Goal: Information Seeking & Learning: Learn about a topic

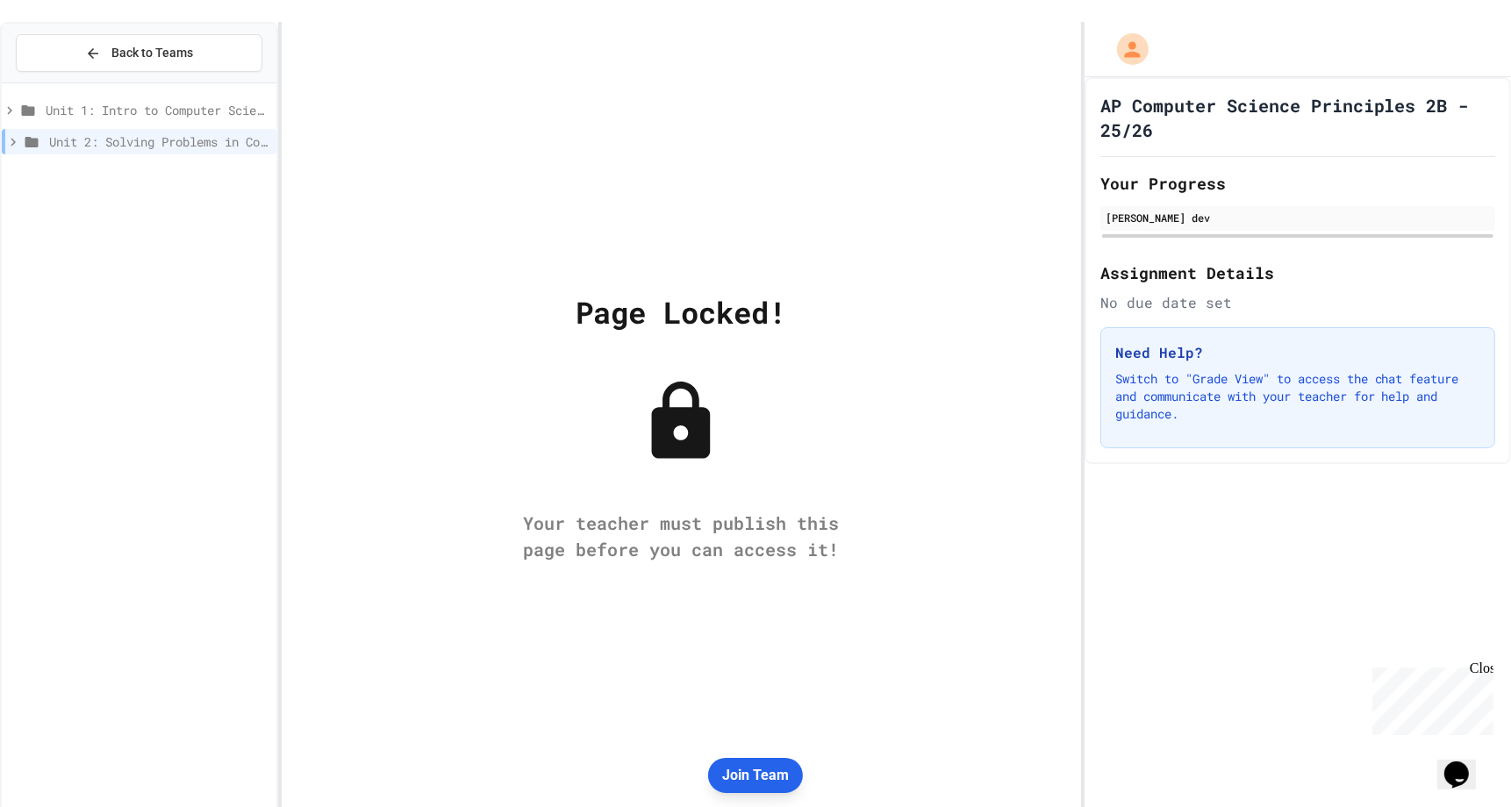
click at [772, 778] on button "Join Team" at bounding box center [755, 775] width 95 height 35
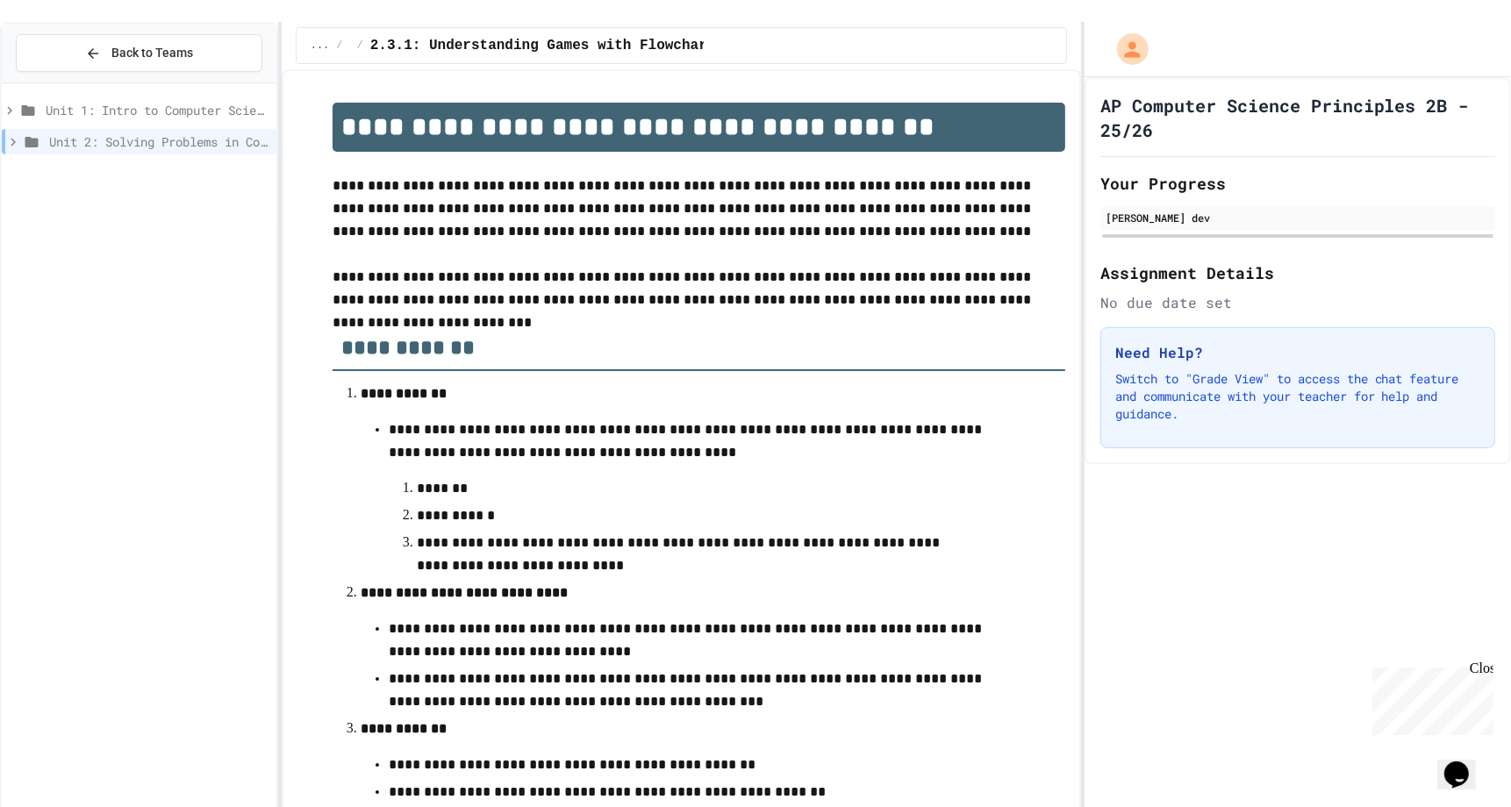
click at [337, 85] on div "**********" at bounding box center [681, 723] width 768 height 1277
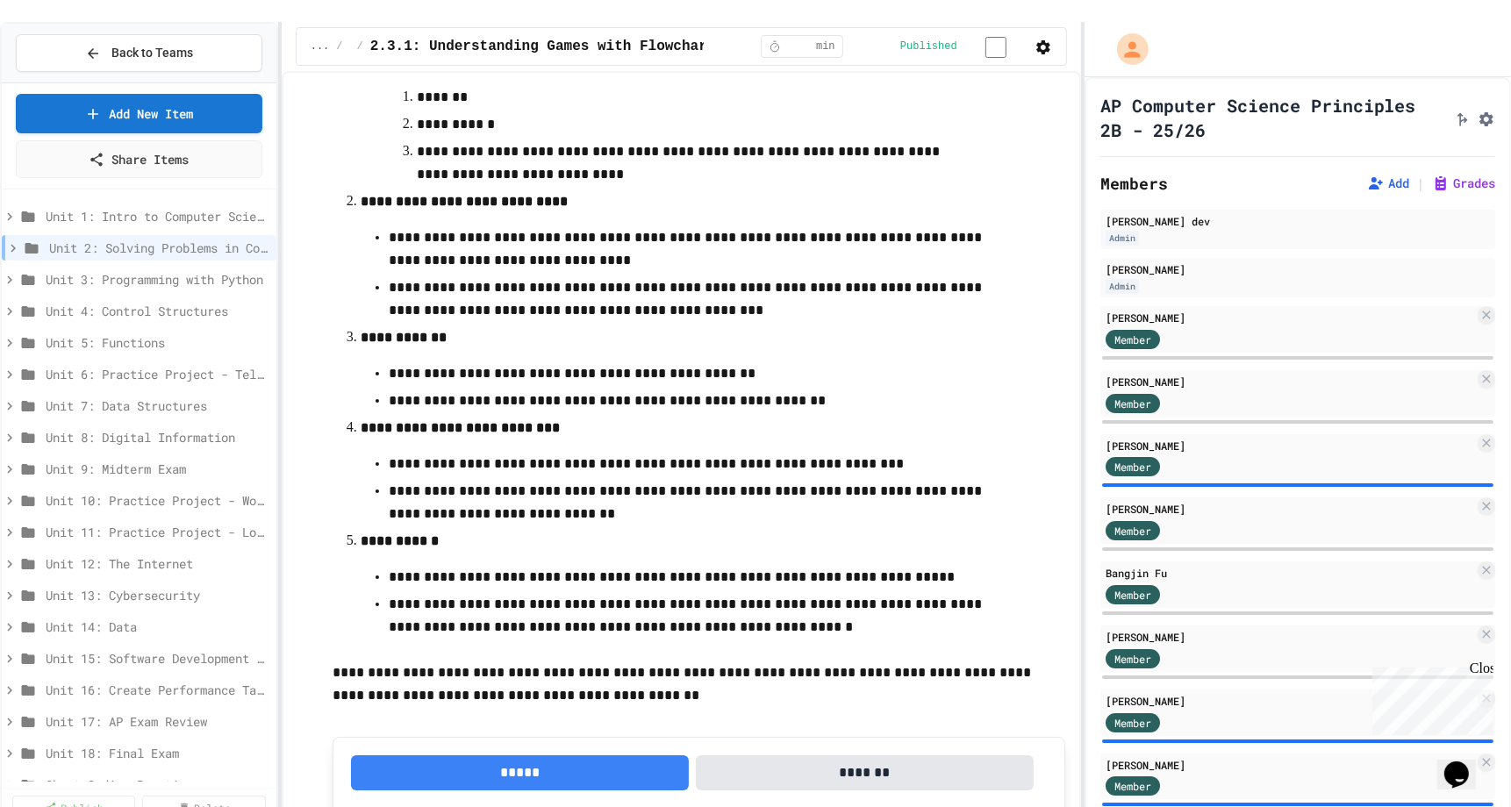
scroll to position [625, 0]
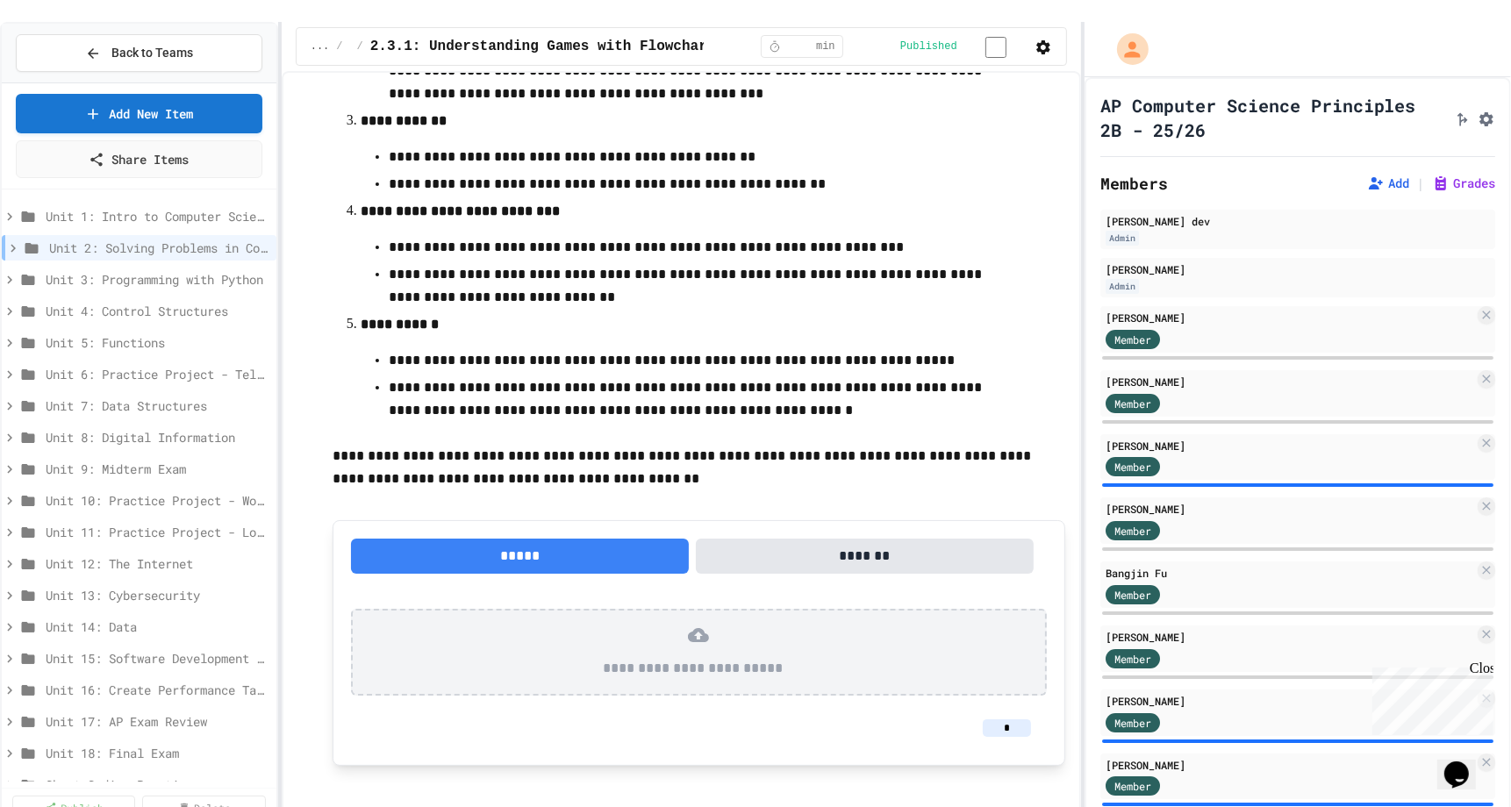
click at [1004, 720] on input "*" at bounding box center [1007, 729] width 48 height 18
type input "*"
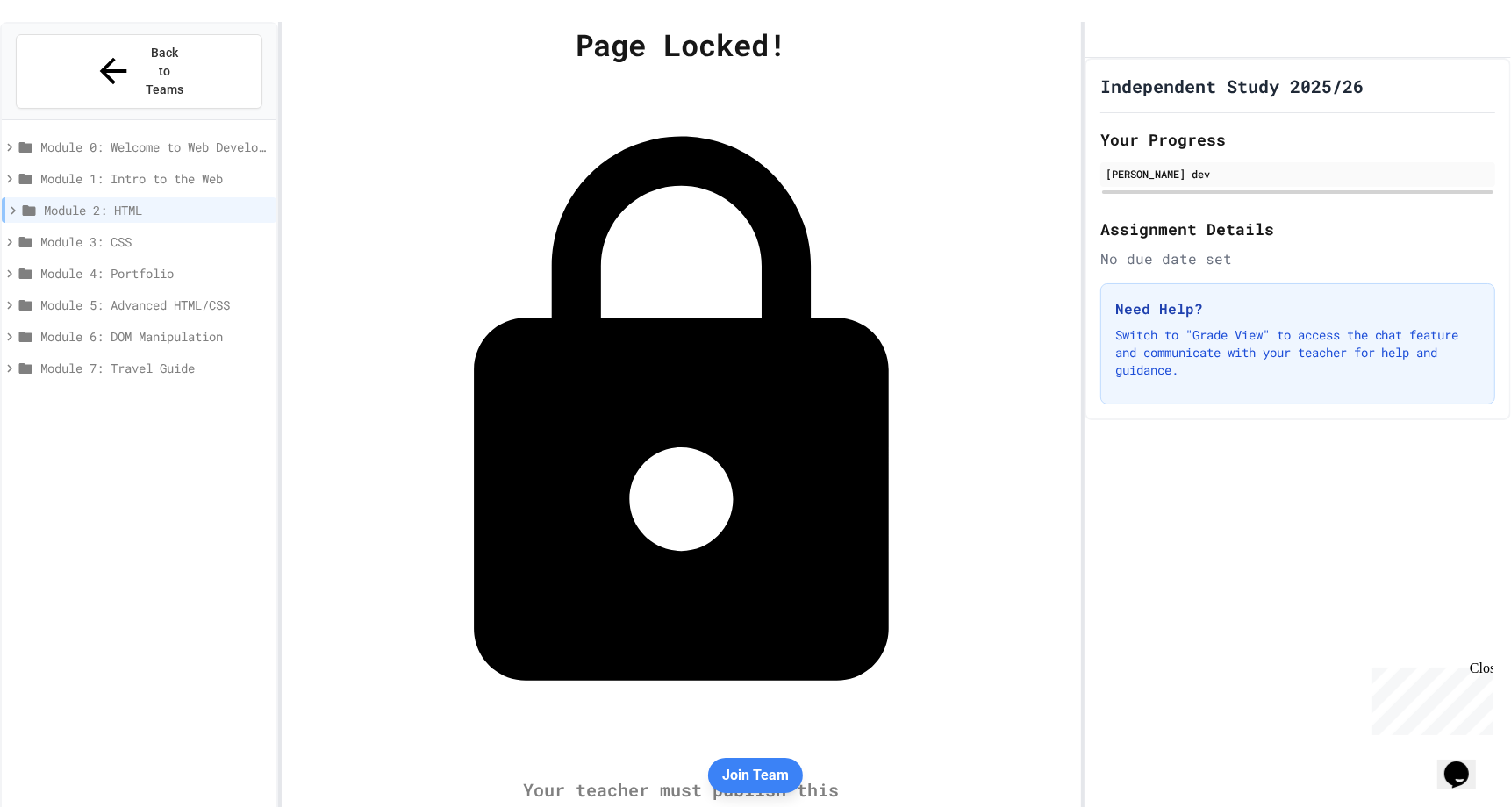
click at [10, 203] on icon at bounding box center [13, 211] width 16 height 16
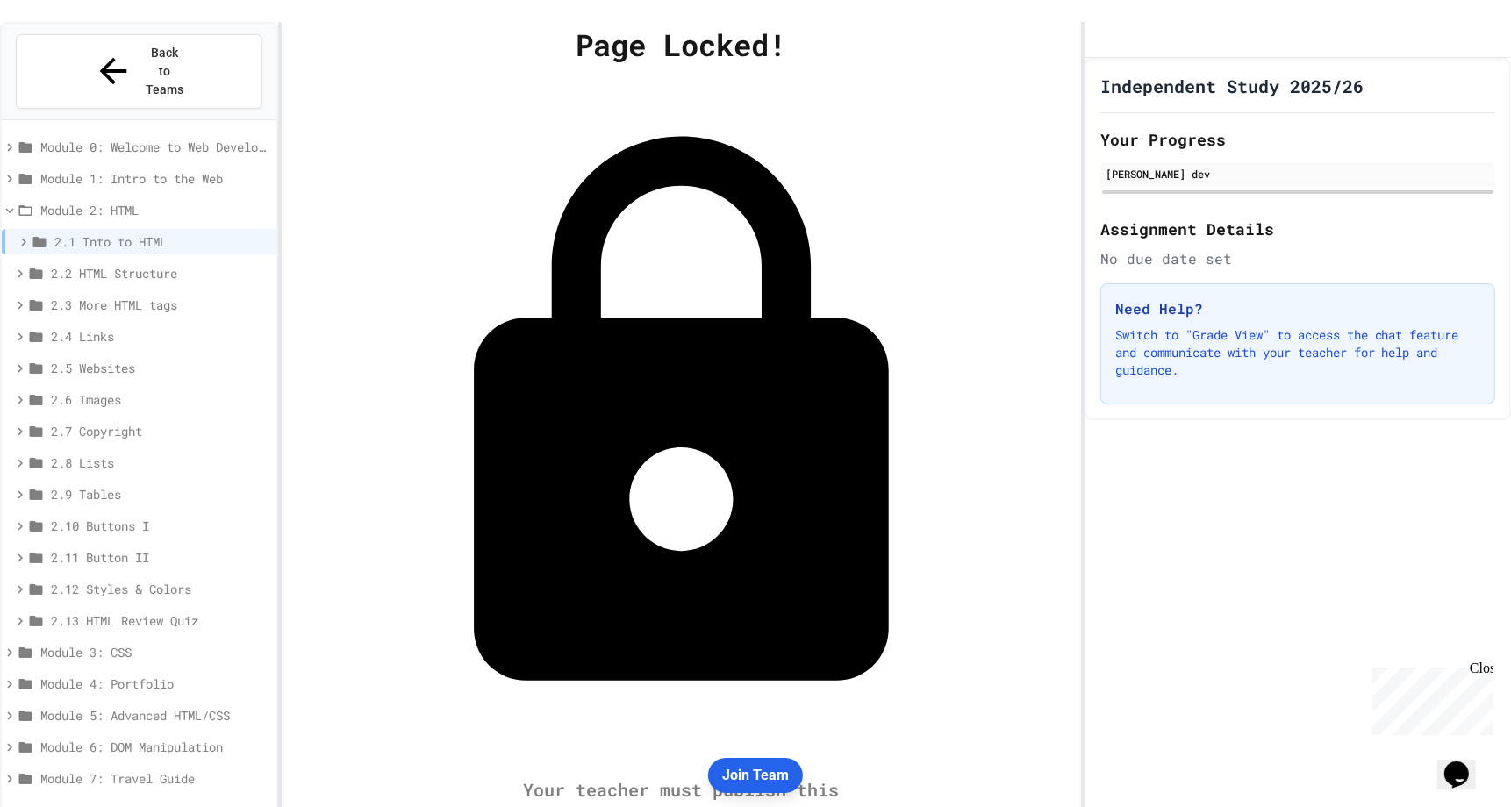
click at [725, 769] on button "Join Team" at bounding box center [755, 775] width 95 height 35
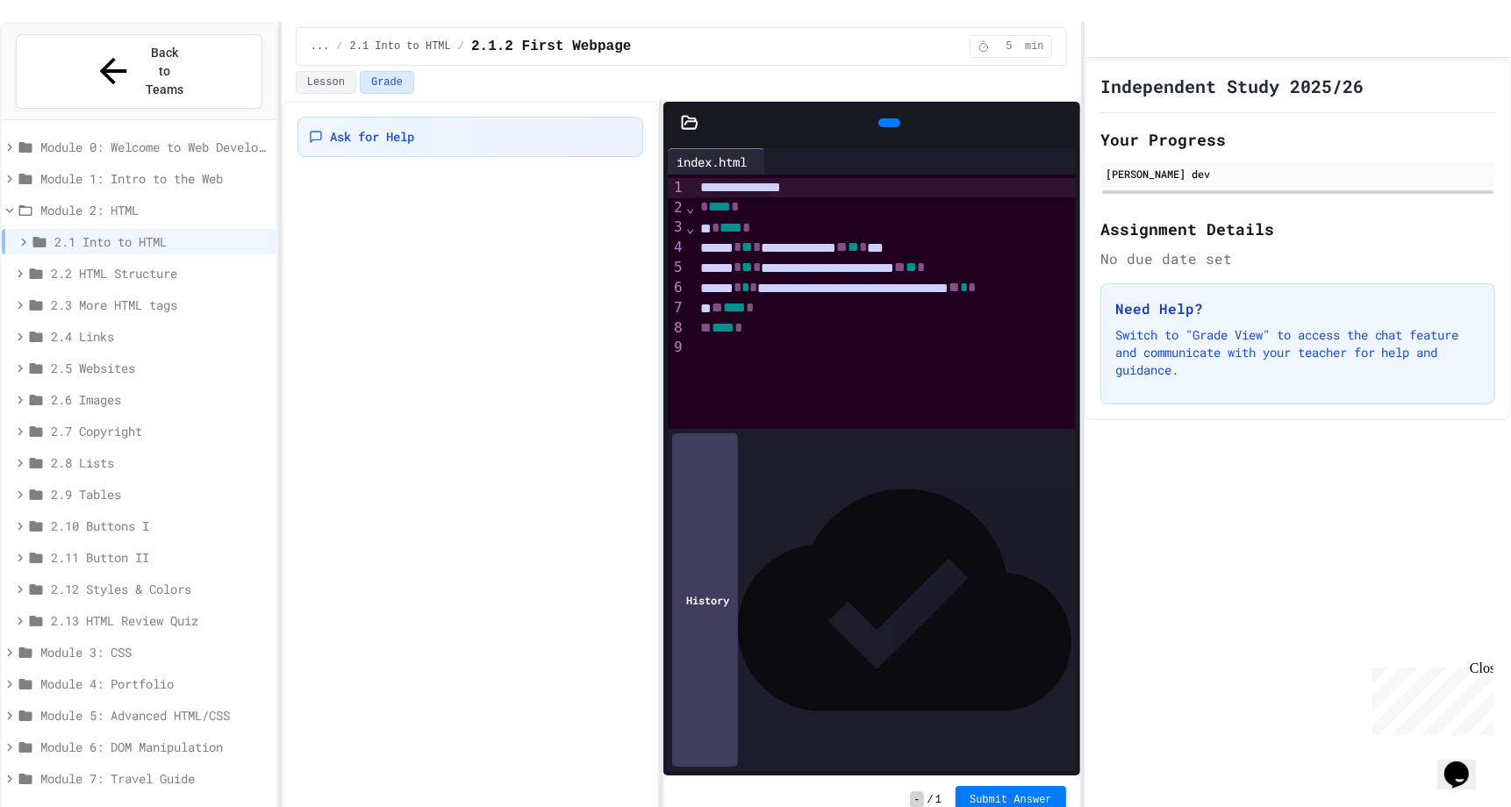
click at [9, 229] on div "2.1 Into to HTML" at bounding box center [139, 241] width 275 height 25
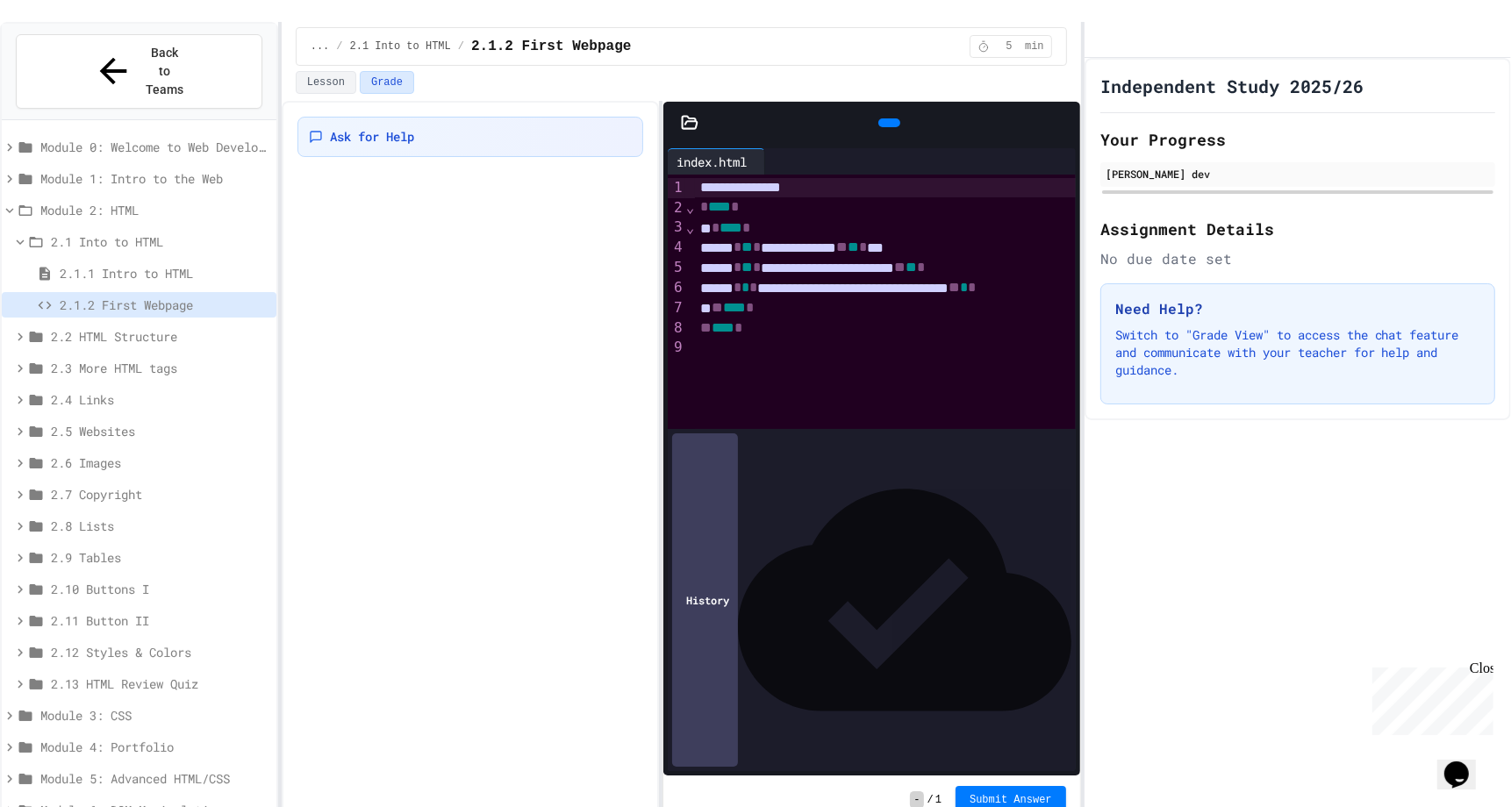
click at [12, 324] on div "2.2 HTML Structure" at bounding box center [139, 336] width 275 height 25
click at [121, 359] on span "2.2.1 HTML Structure" at bounding box center [165, 368] width 210 height 18
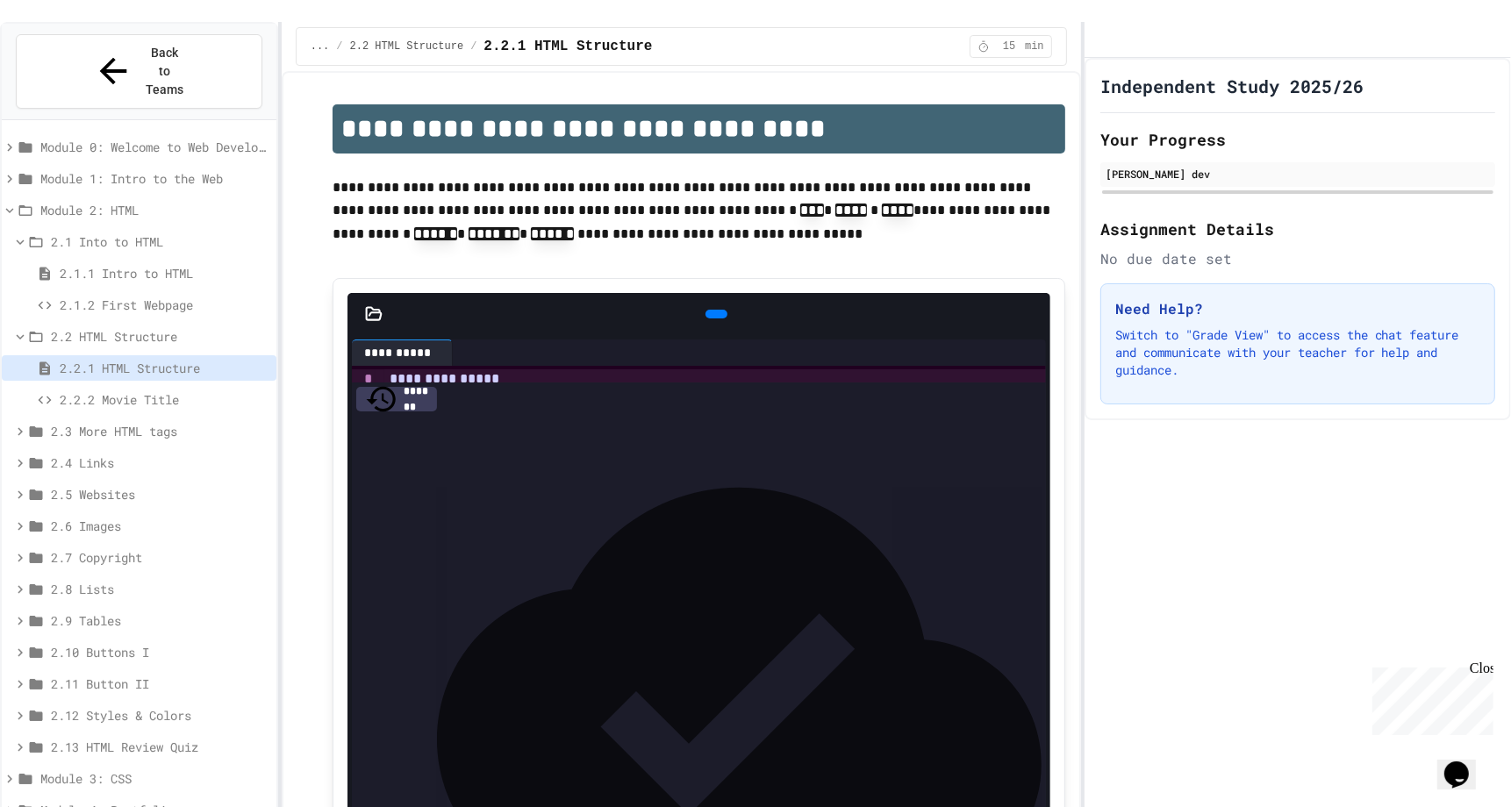
scroll to position [118, 0]
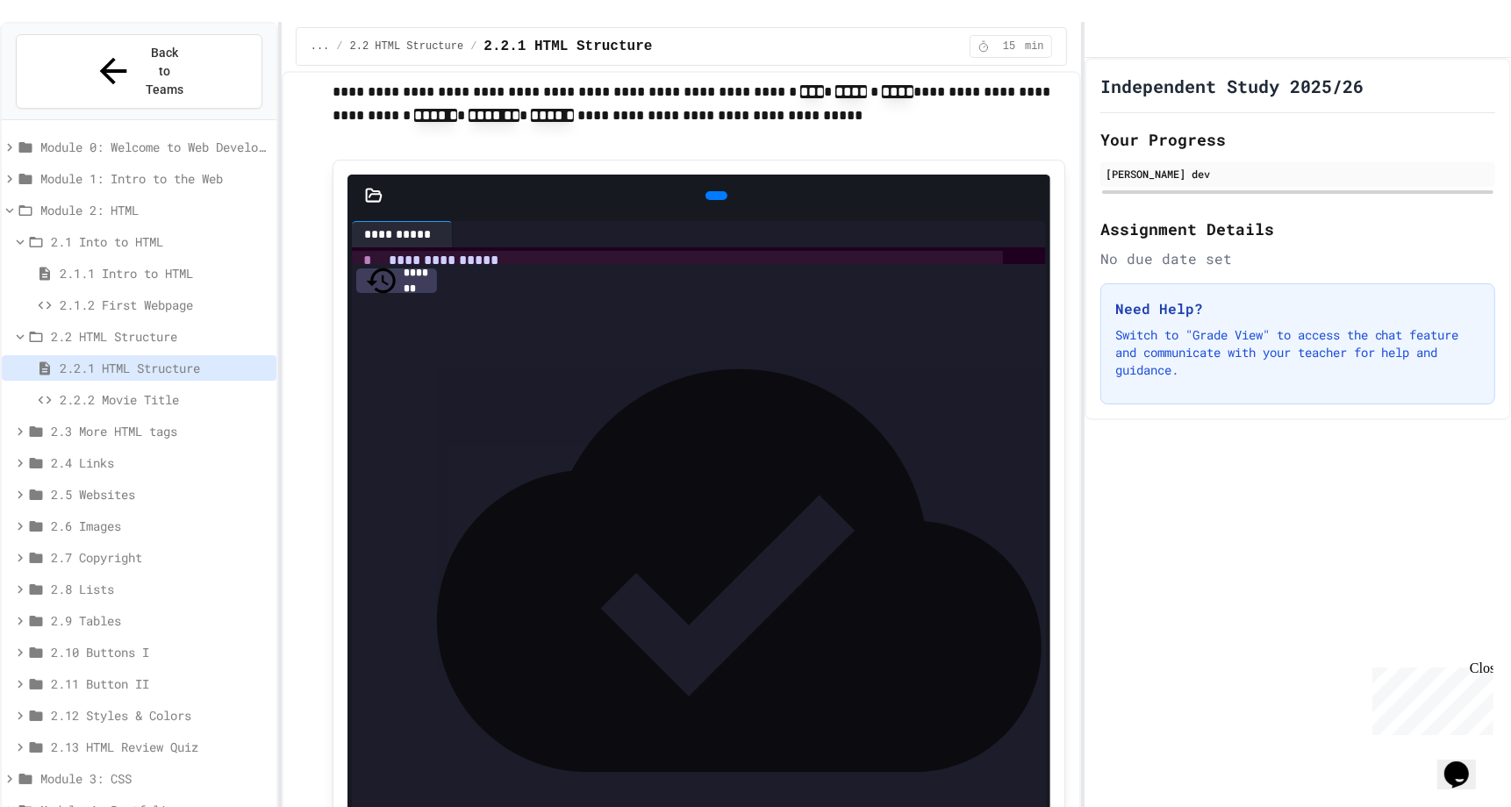
click at [103, 390] on span "2.2.2 Movie Title" at bounding box center [165, 399] width 210 height 18
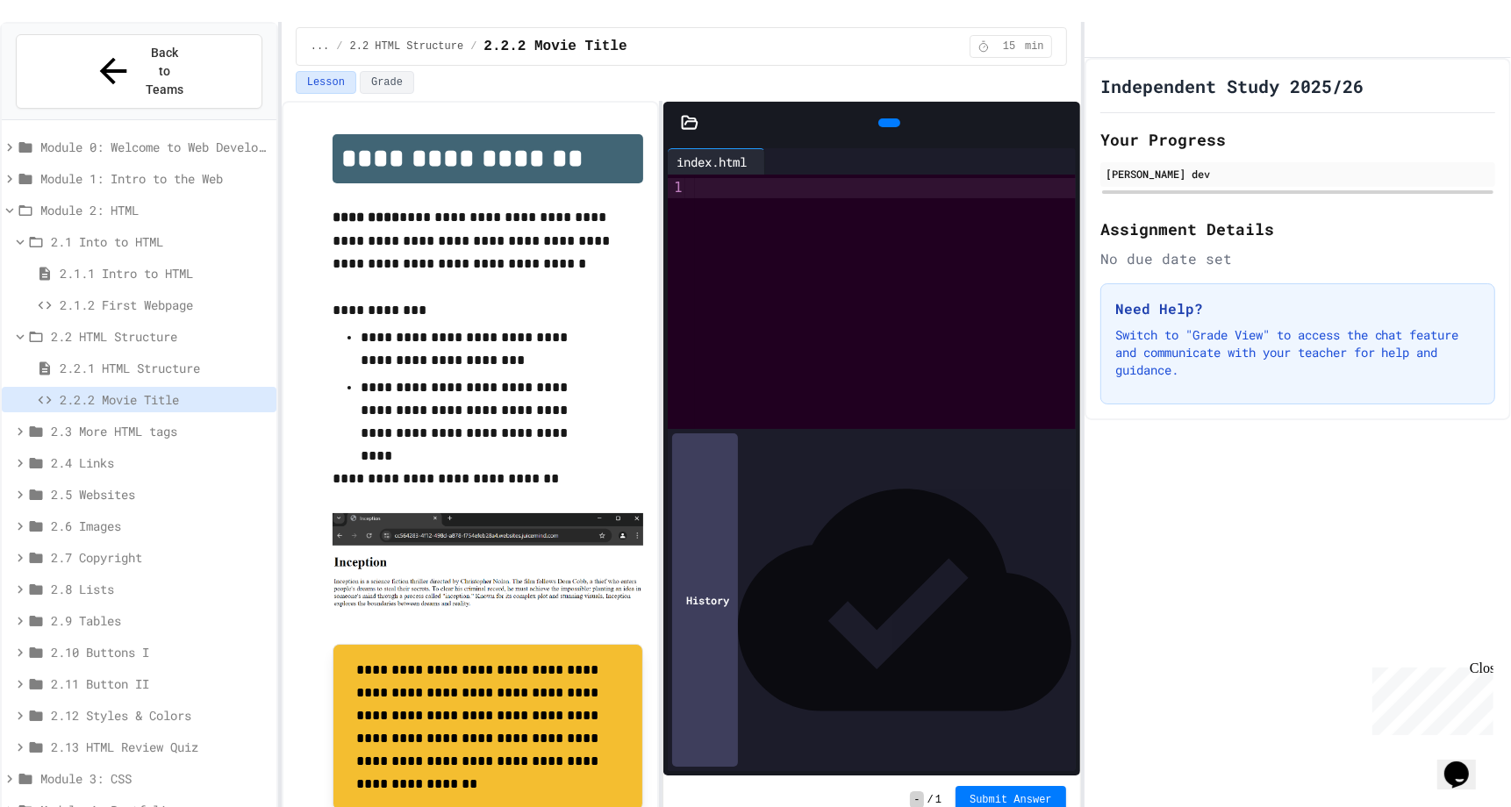
click at [90, 261] on div "2.1.1 Intro to HTML" at bounding box center [139, 273] width 275 height 25
click at [762, 302] on div at bounding box center [885, 302] width 380 height 254
click at [85, 359] on span "2.2.1 HTML Structure" at bounding box center [165, 368] width 210 height 18
click at [827, 242] on div at bounding box center [885, 302] width 380 height 254
click at [774, 292] on div at bounding box center [885, 302] width 380 height 254
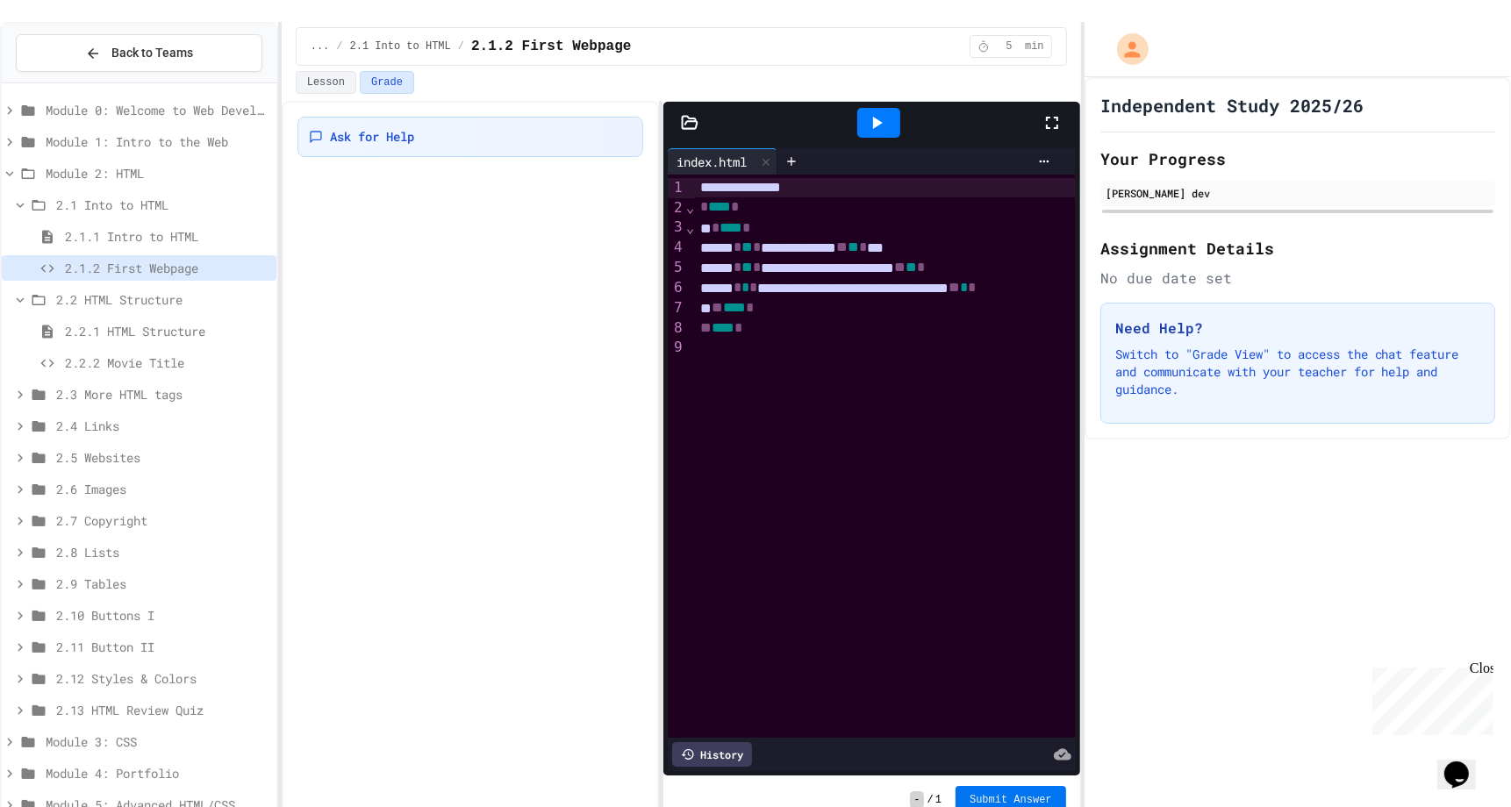
click at [1033, 793] on span "Submit Answer" at bounding box center [1011, 800] width 82 height 14
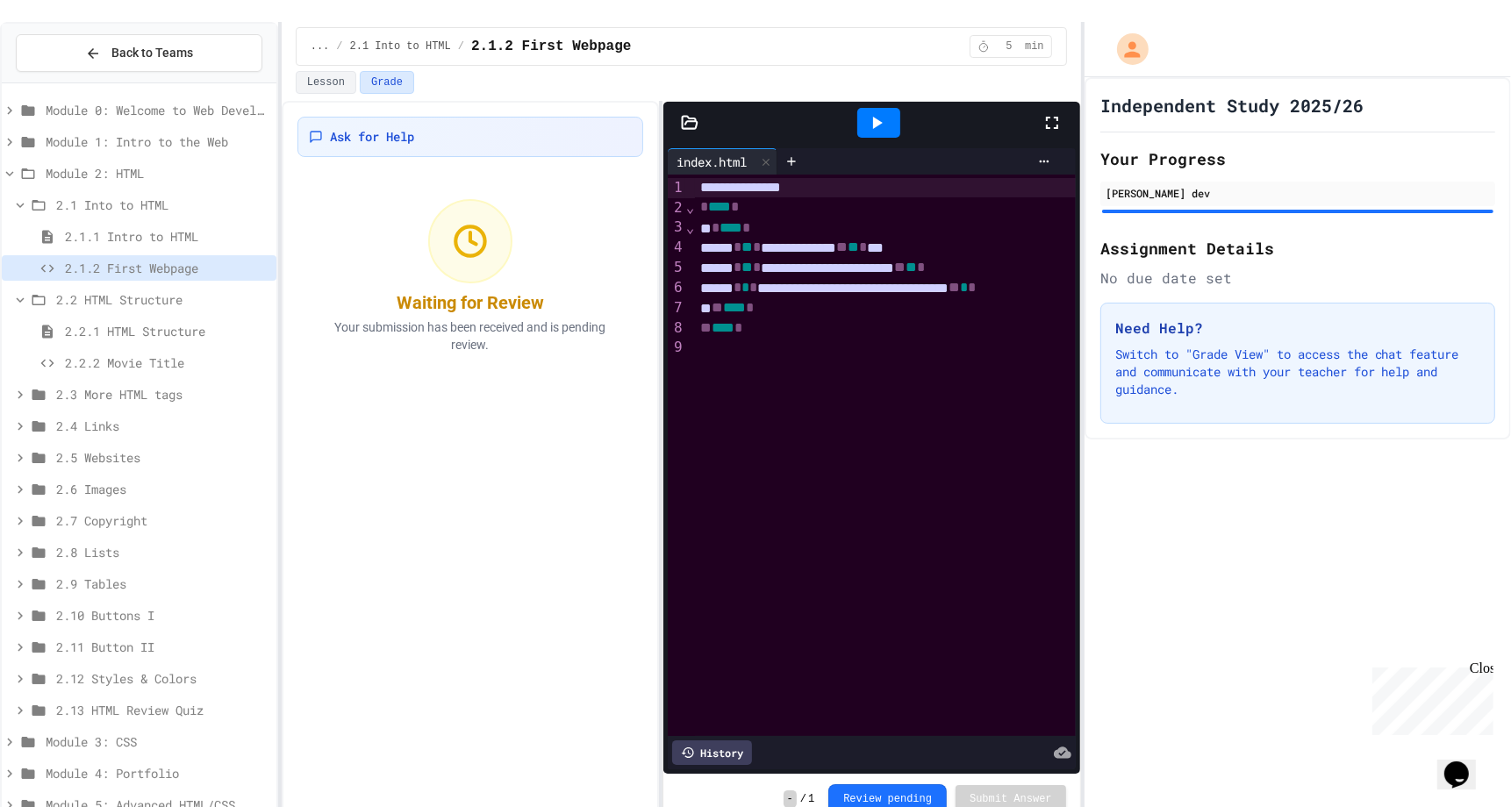
click at [147, 350] on div "2.2.2 Movie Title" at bounding box center [139, 362] width 275 height 25
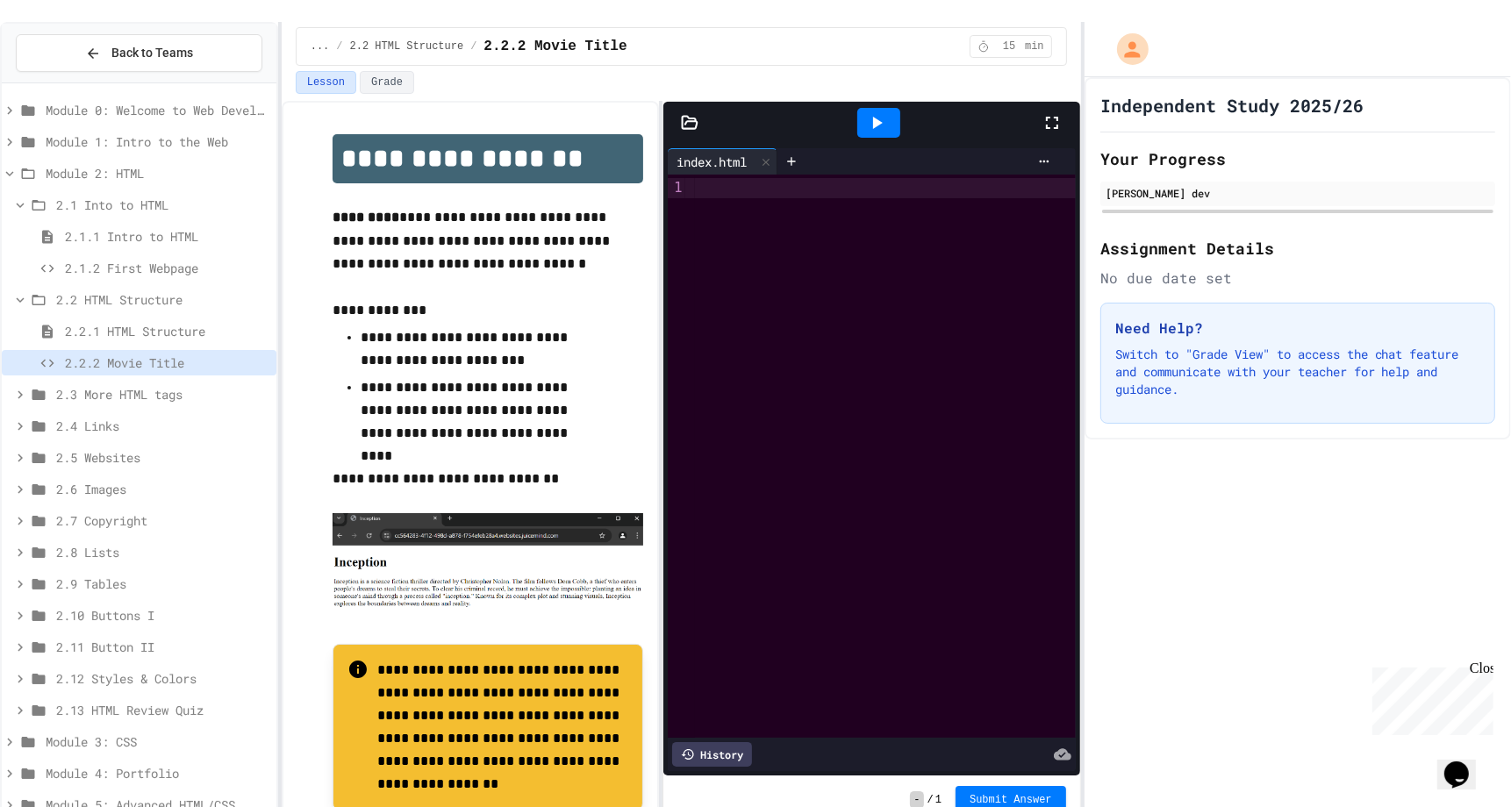
click at [108, 255] on div "2.1.2 First Webpage" at bounding box center [139, 267] width 275 height 25
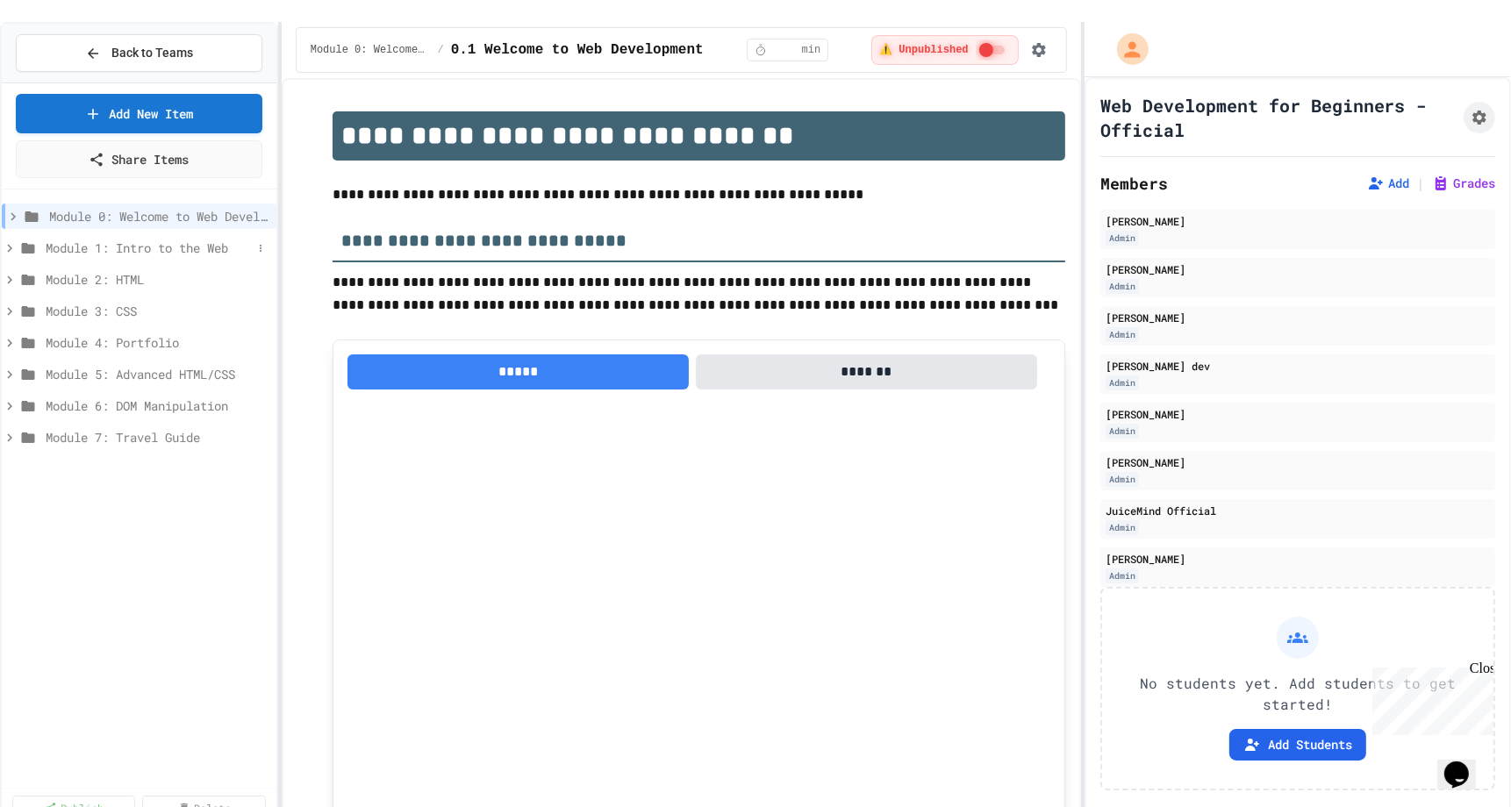
click at [54, 239] on span "Module 1: Intro to the Web" at bounding box center [149, 248] width 206 height 18
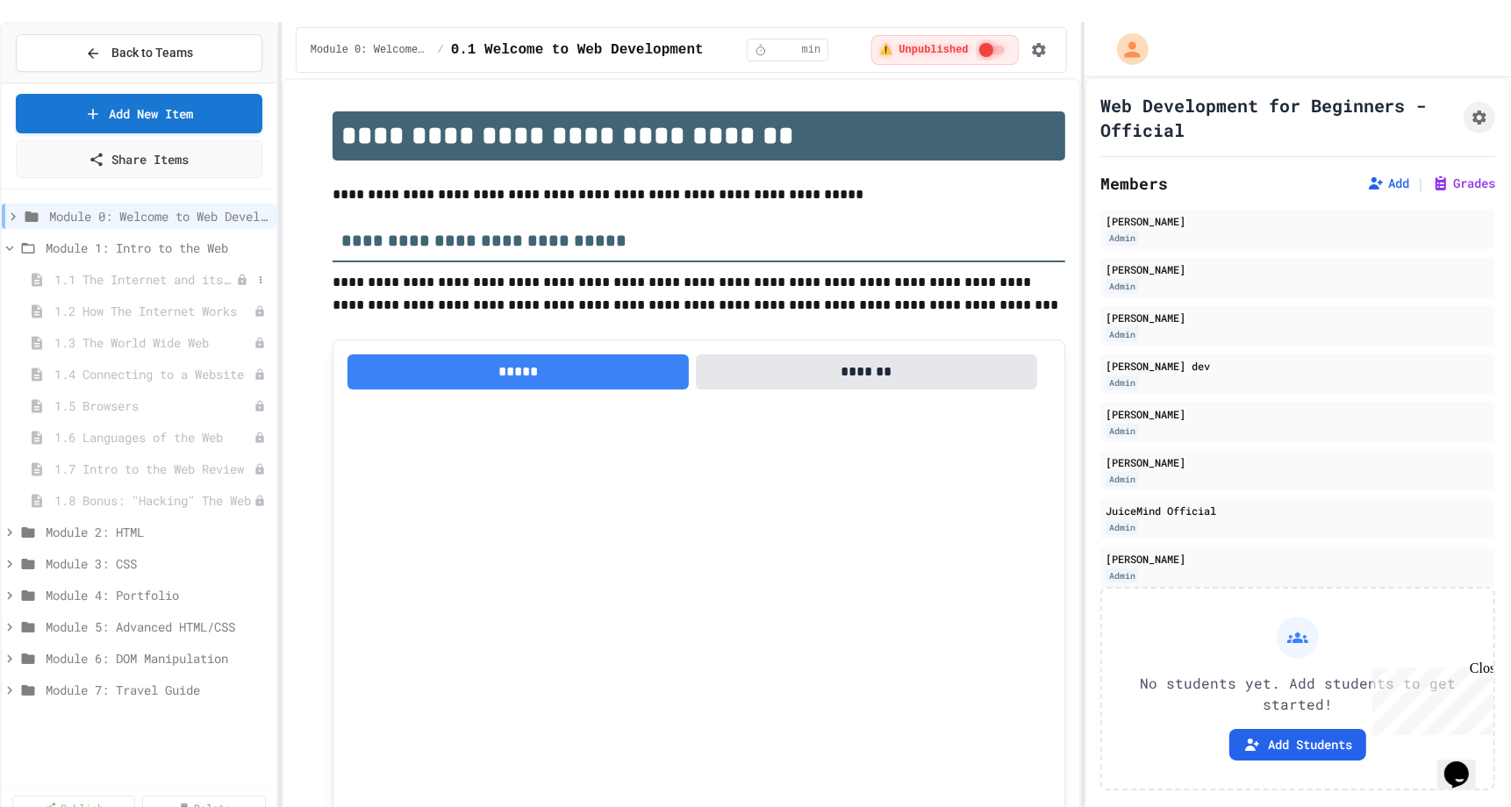
scroll to position [3729, 0]
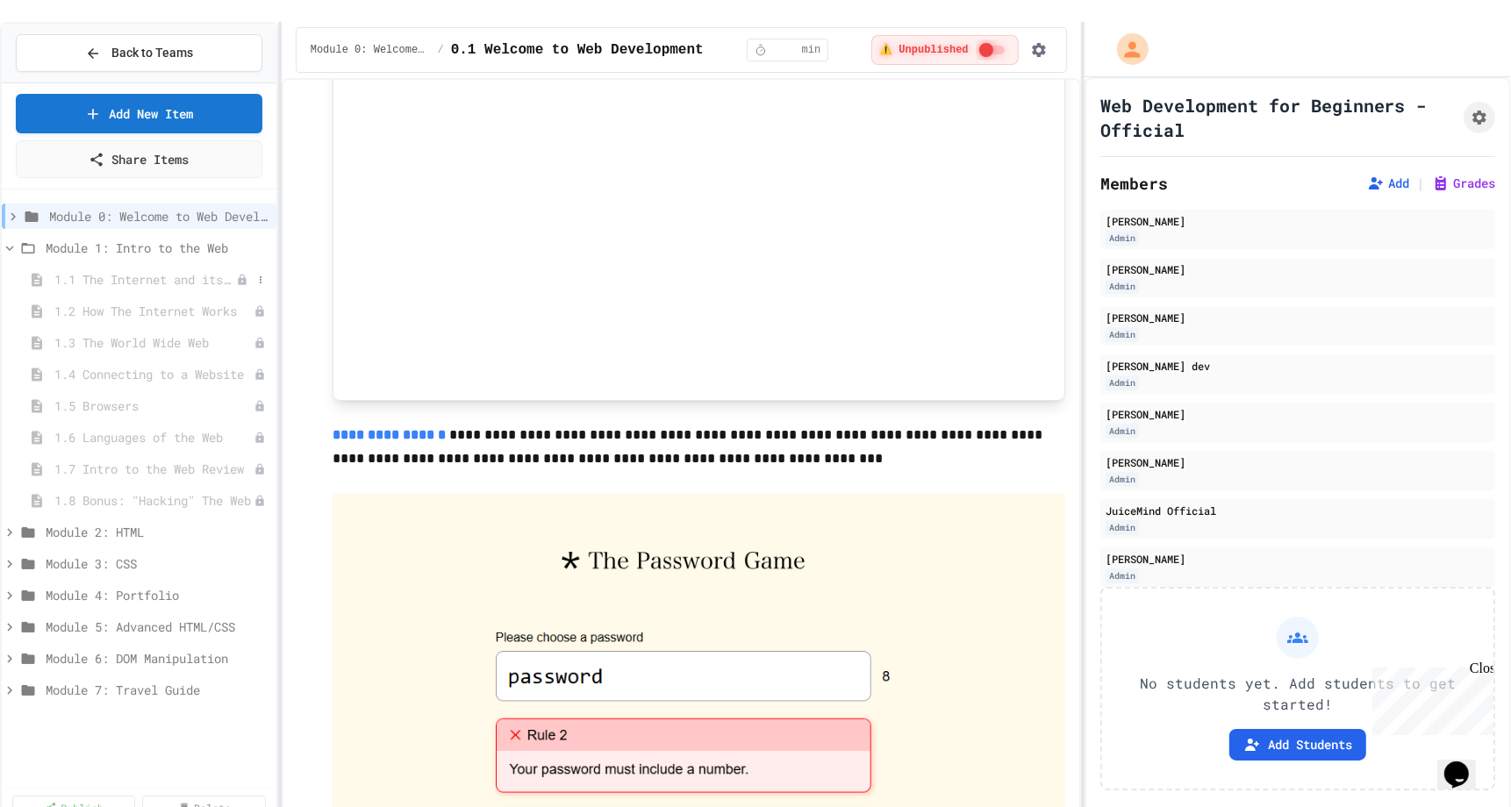
click at [77, 270] on span "1.1 The Internet and its Impact on Society" at bounding box center [145, 279] width 182 height 18
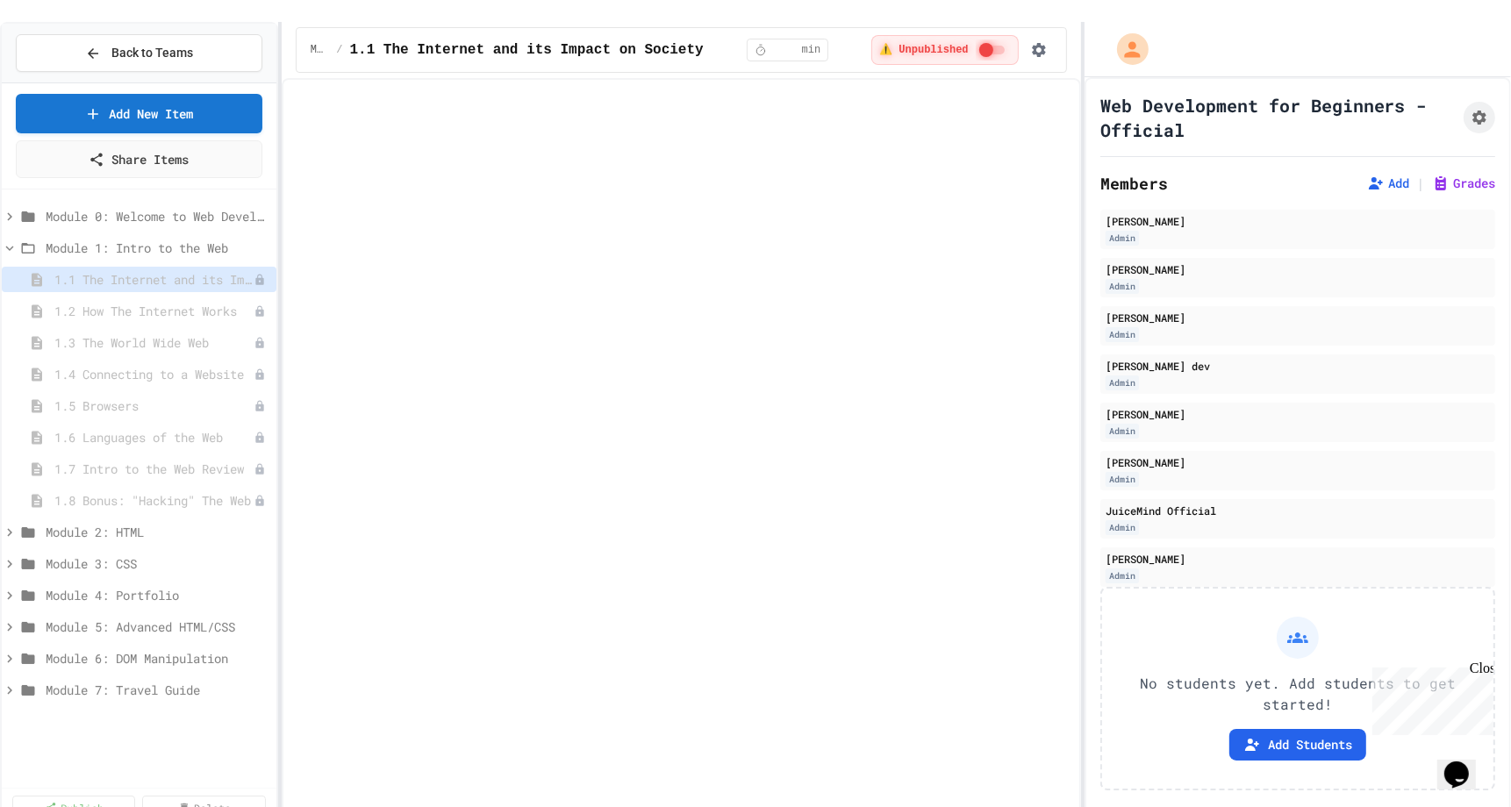
select select "***"
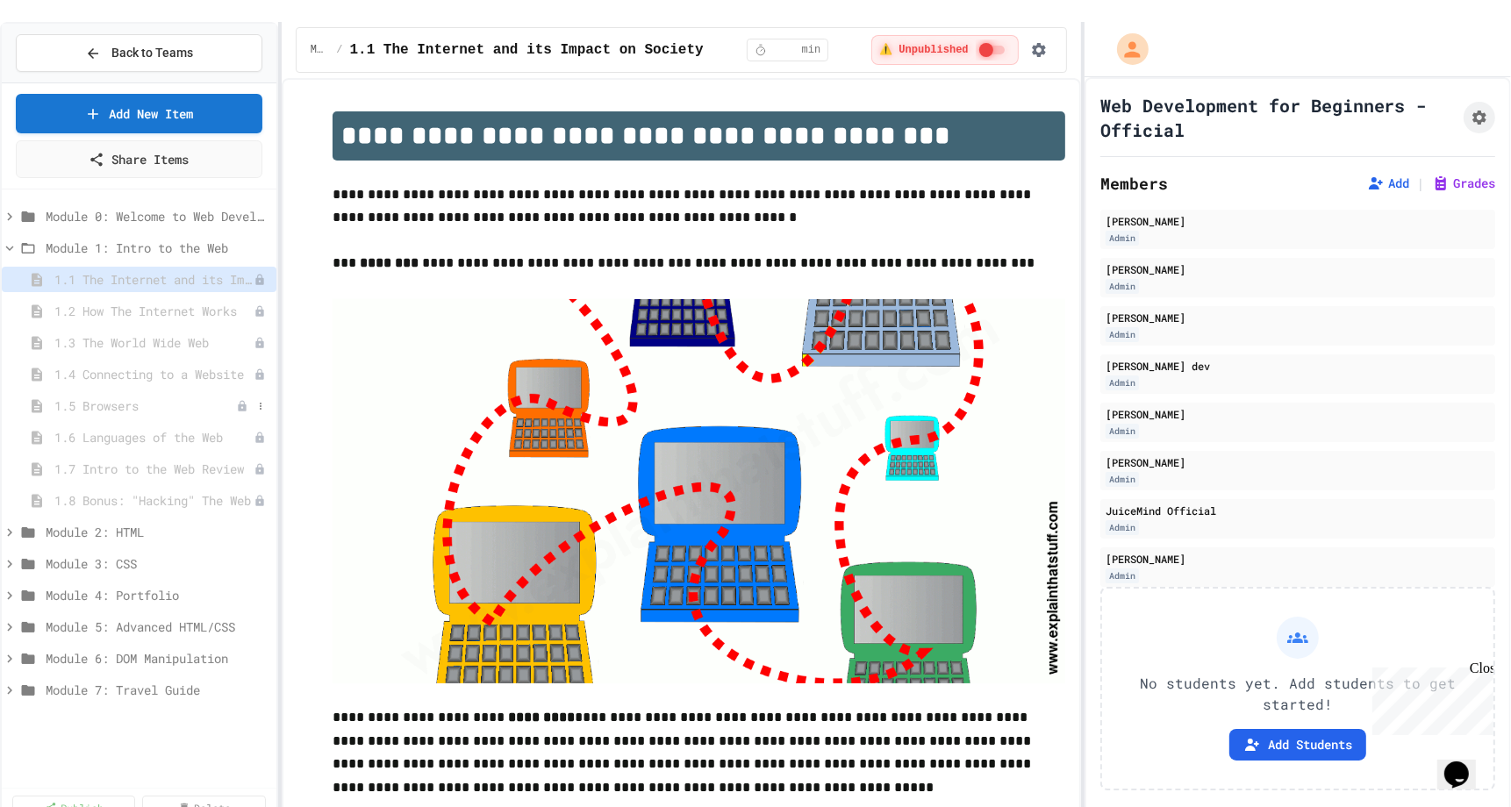
click at [154, 397] on span "1.5 Browsers" at bounding box center [145, 406] width 182 height 18
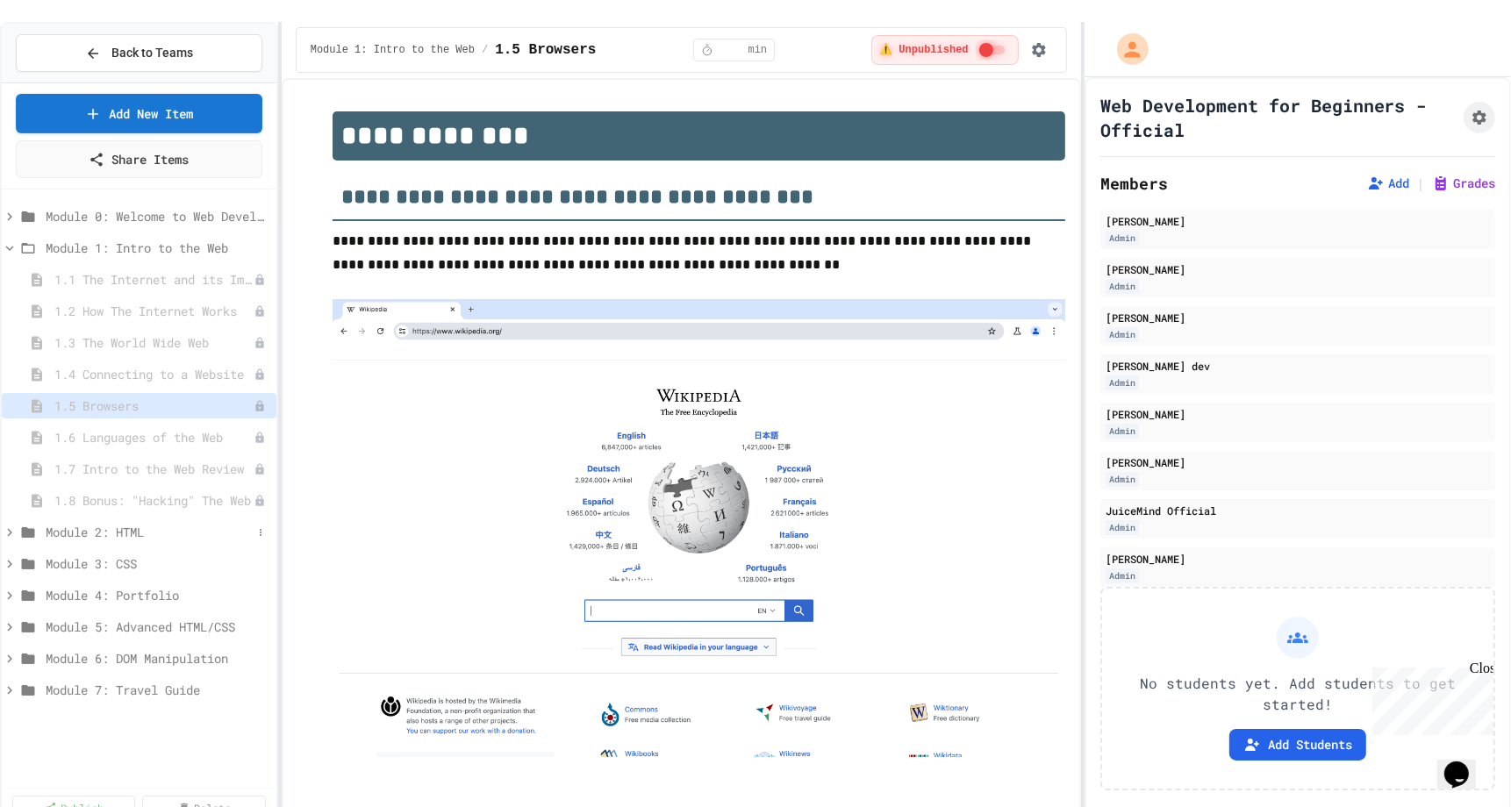
click at [59, 519] on div "Module 2: HTML" at bounding box center [139, 531] width 275 height 25
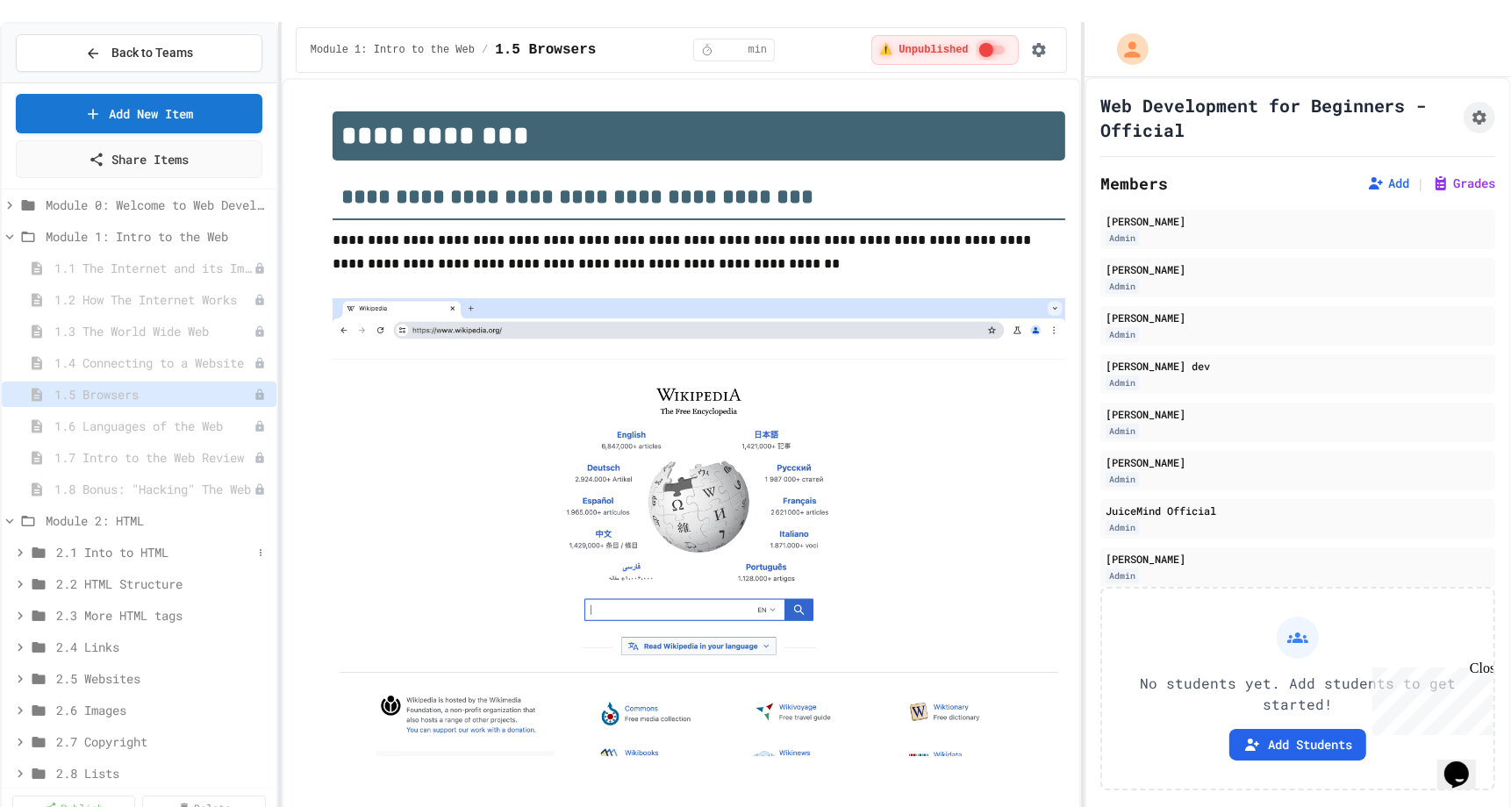
scroll to position [12, 0]
click at [90, 542] on span "2.1 Into to HTML" at bounding box center [154, 551] width 196 height 18
click at [162, 595] on span "2.1.2 First Webpage" at bounding box center [150, 604] width 171 height 18
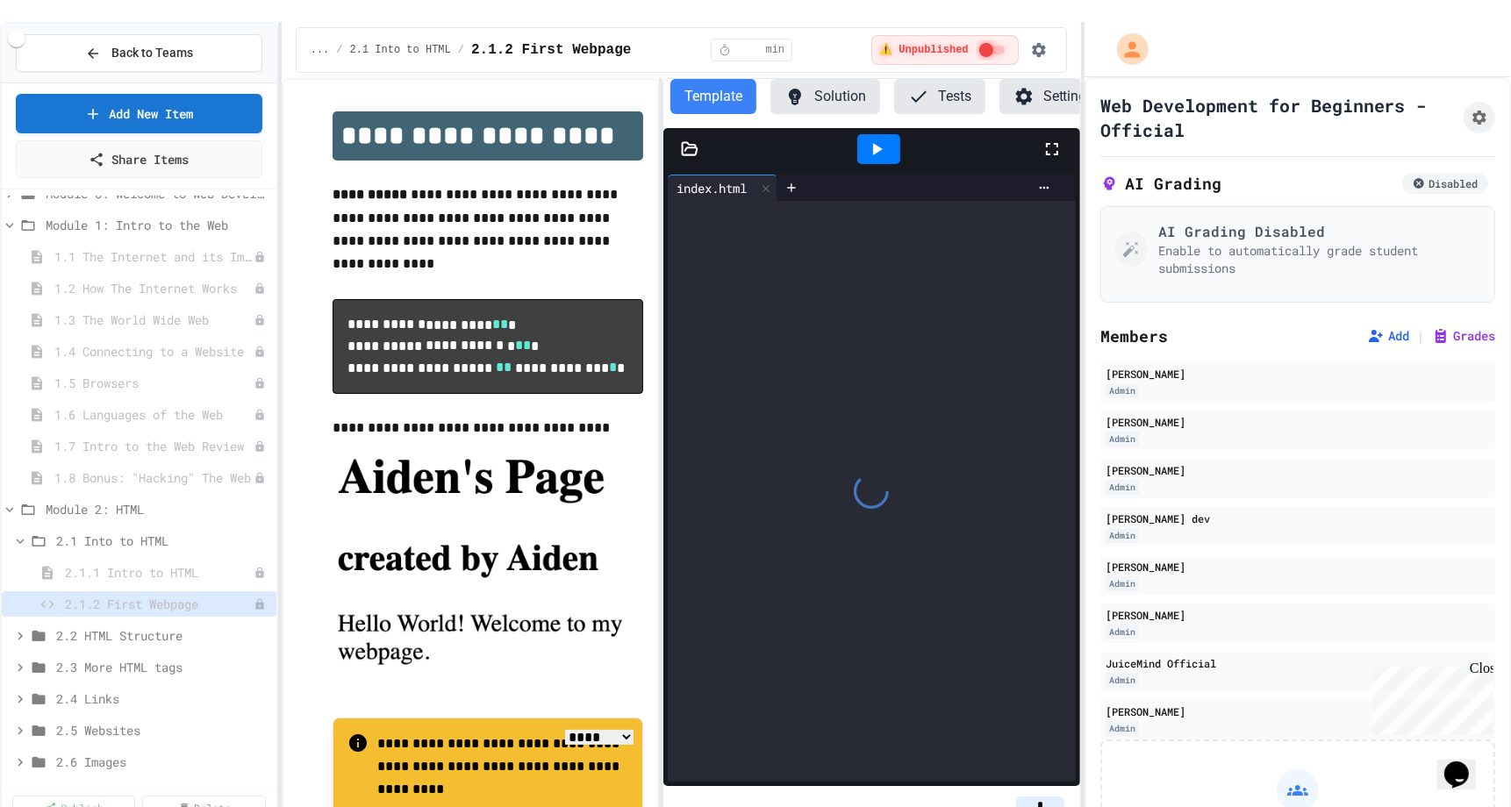
scroll to position [1, 0]
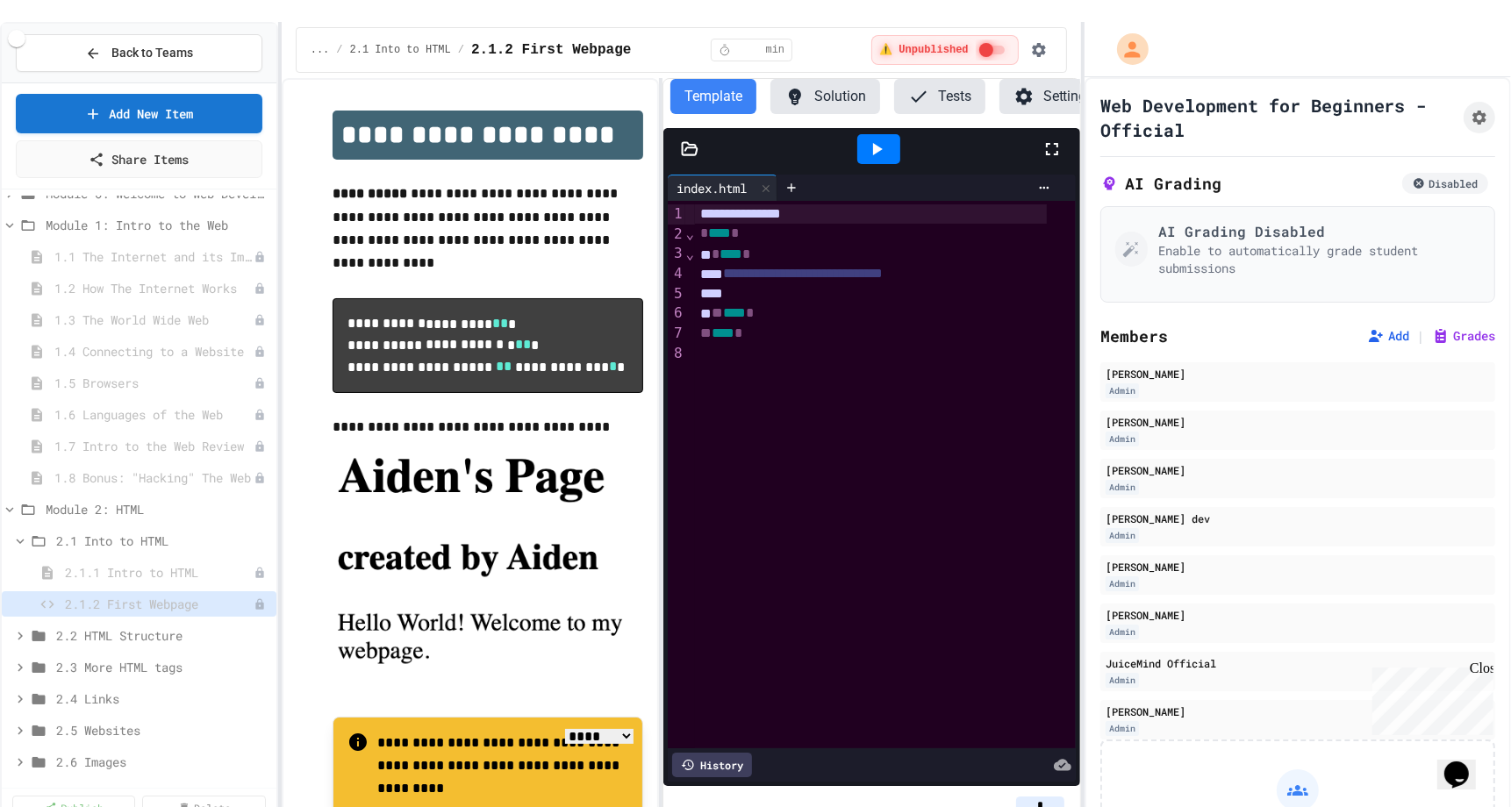
click at [792, 86] on icon at bounding box center [794, 96] width 21 height 21
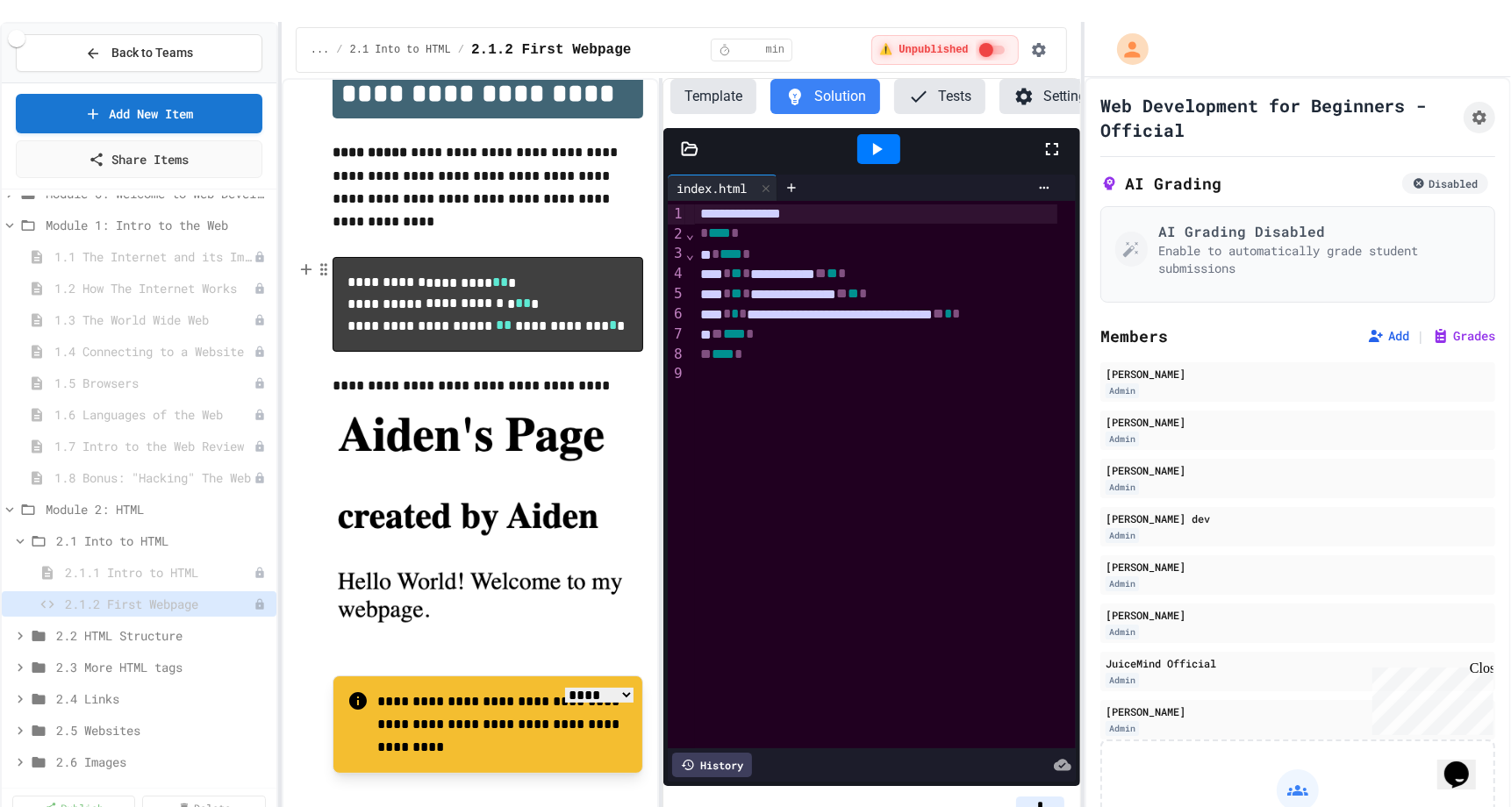
scroll to position [0, 0]
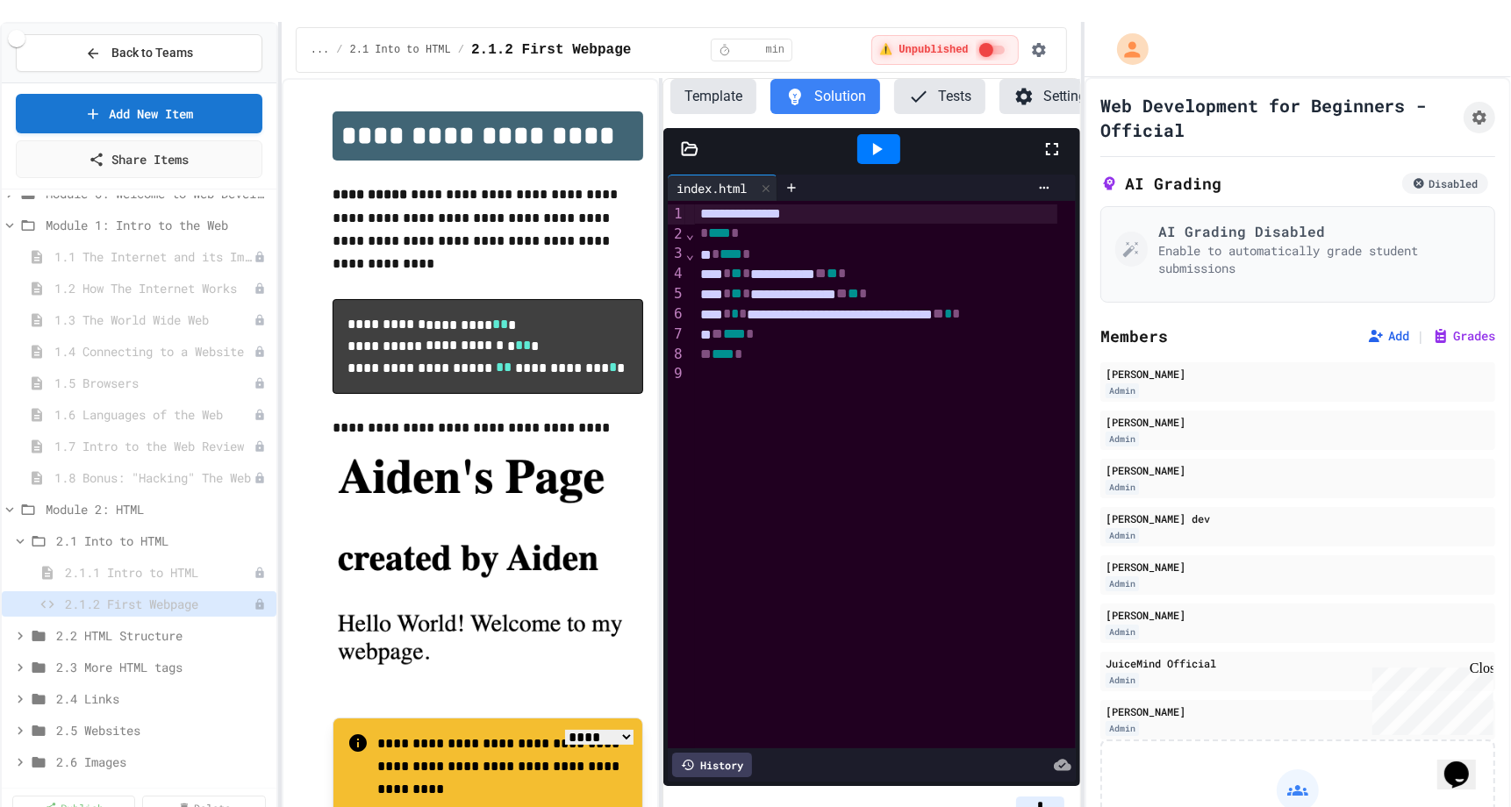
click at [705, 79] on button "Template" at bounding box center [713, 96] width 86 height 35
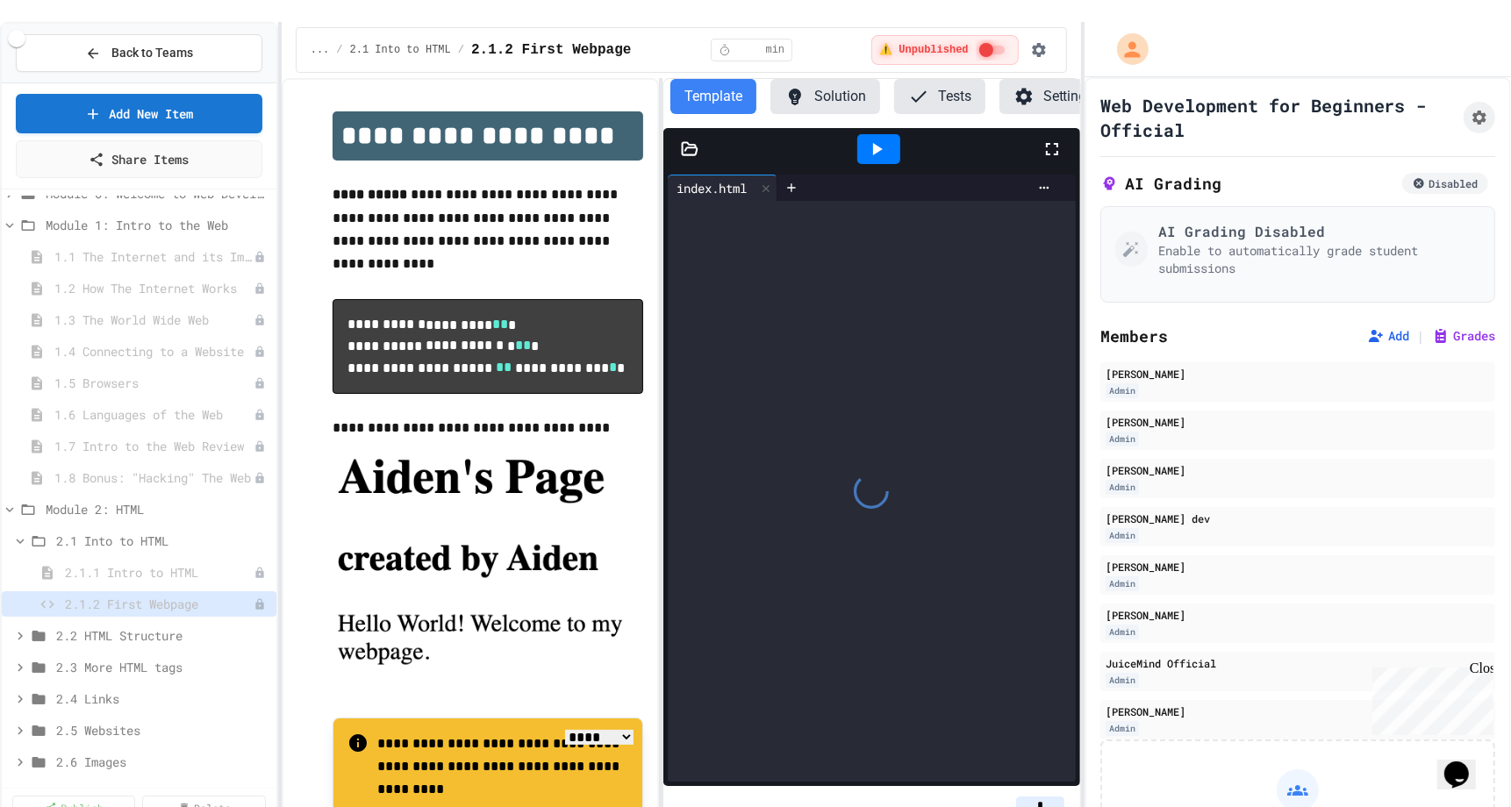
click at [831, 79] on button "Solution" at bounding box center [825, 96] width 110 height 35
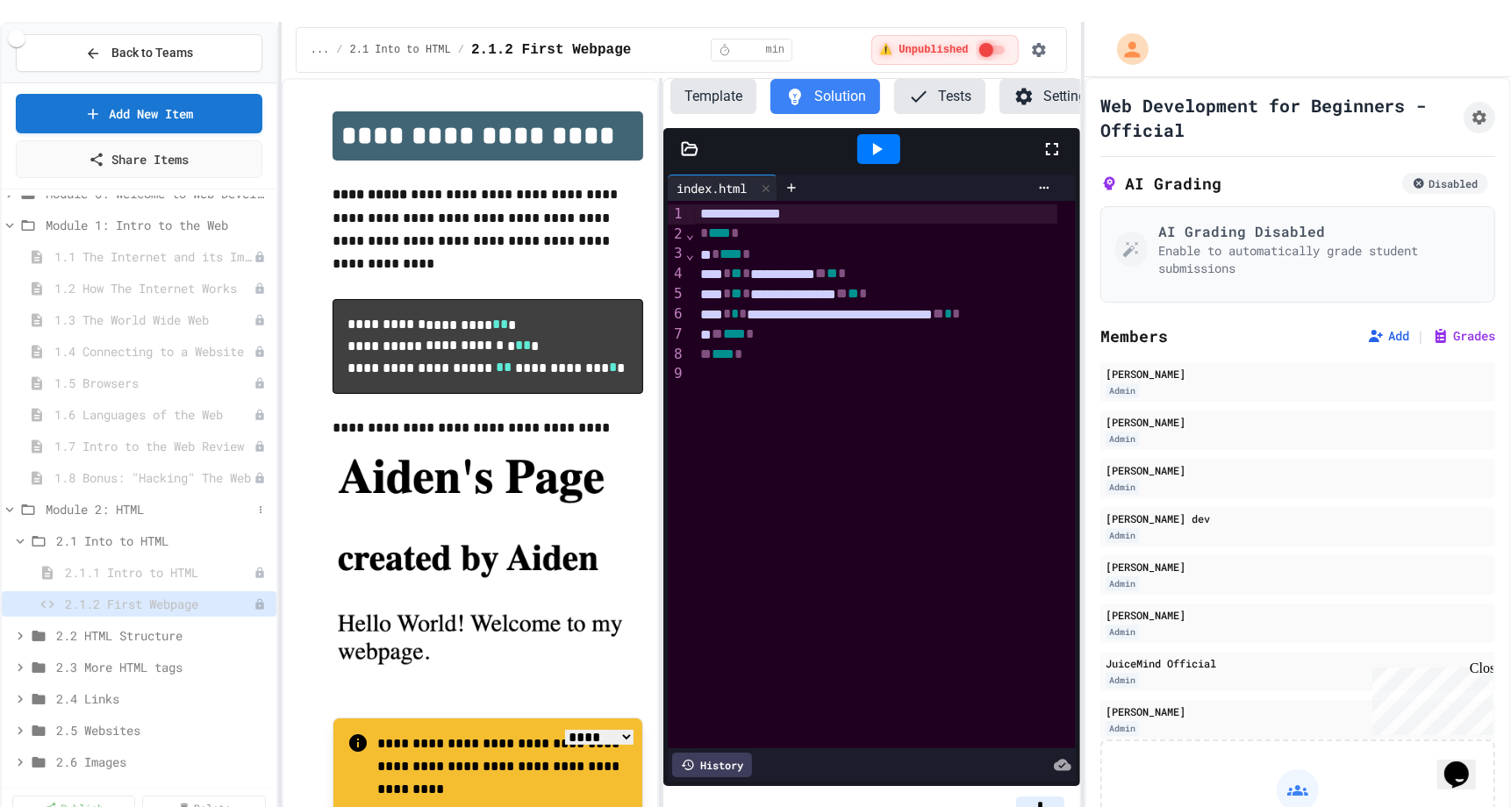
scroll to position [58, 0]
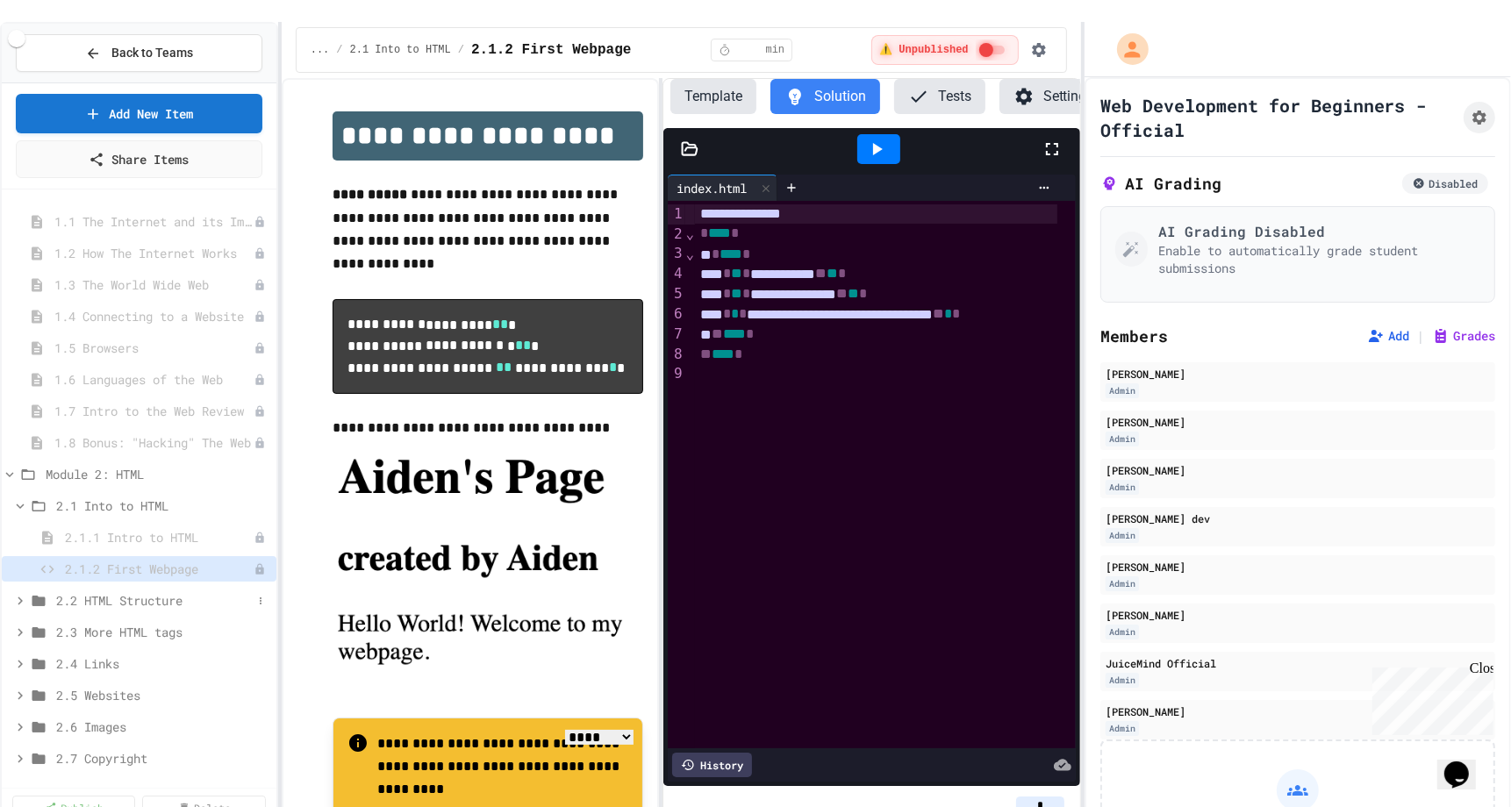
click at [83, 591] on span "2.2 HTML Structure" at bounding box center [154, 600] width 196 height 18
click at [88, 655] on span "2.2.2 Movie Title" at bounding box center [150, 664] width 171 height 18
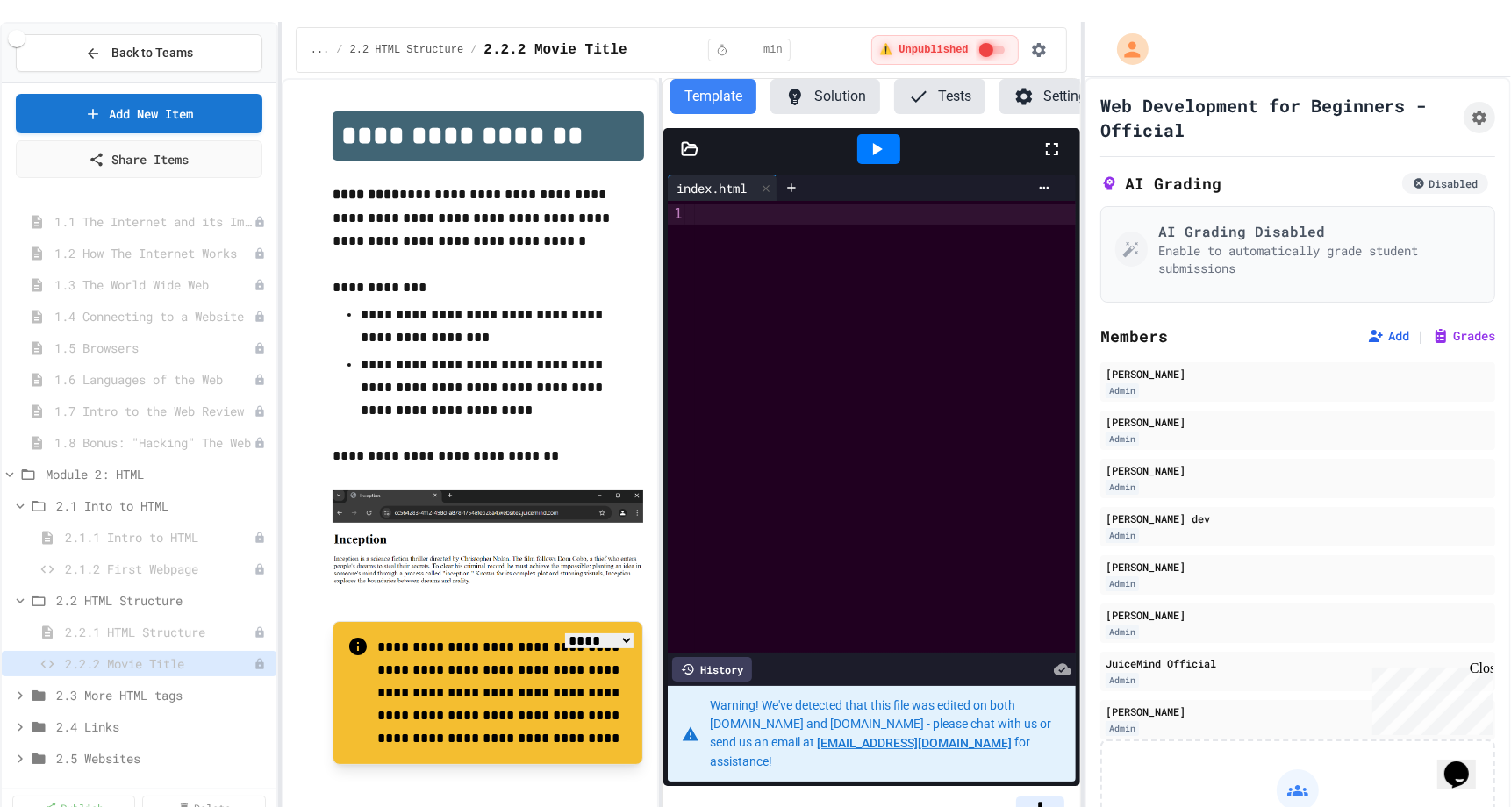
click at [847, 373] on div at bounding box center [885, 427] width 380 height 452
click at [808, 90] on button "Solution" at bounding box center [825, 96] width 110 height 35
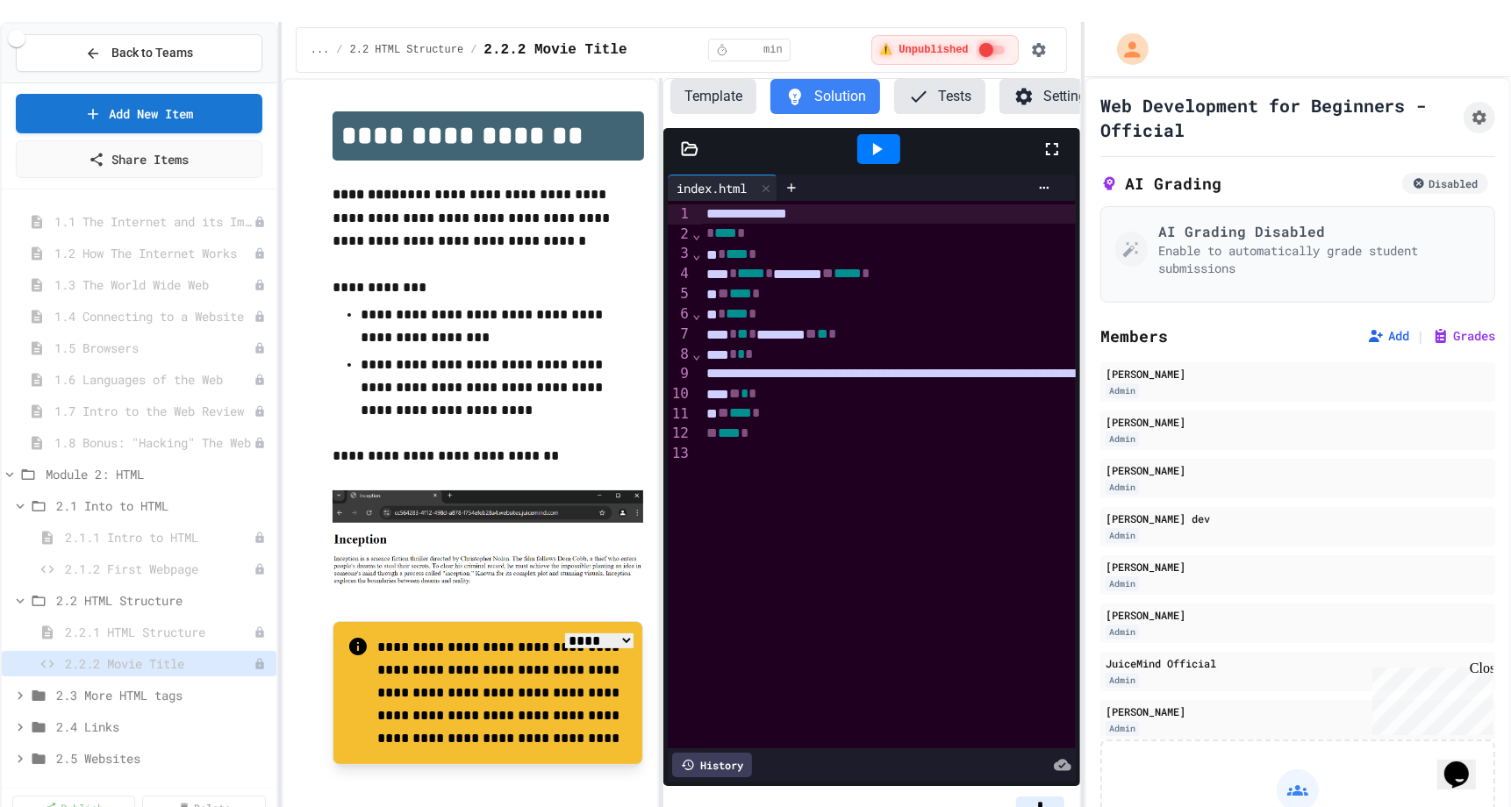
click at [697, 92] on div "Template Solution Tests Settings" at bounding box center [885, 103] width 445 height 49
click at [695, 90] on button "Template" at bounding box center [713, 96] width 86 height 35
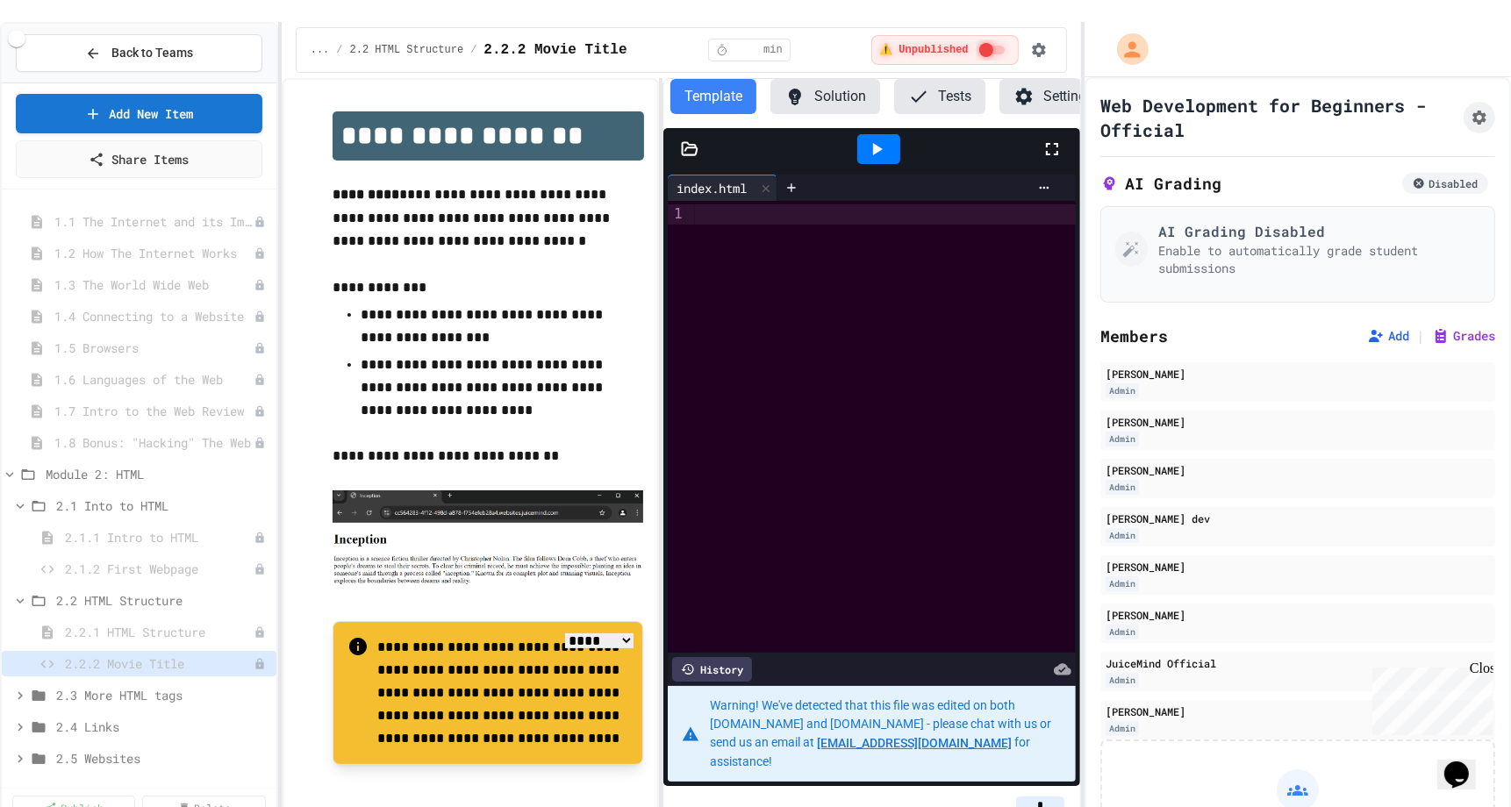
click at [778, 336] on div at bounding box center [885, 427] width 380 height 452
click at [793, 393] on div at bounding box center [885, 427] width 380 height 452
click at [772, 358] on div at bounding box center [885, 427] width 380 height 452
click at [756, 393] on div at bounding box center [885, 427] width 380 height 452
click at [750, 343] on div at bounding box center [885, 427] width 380 height 452
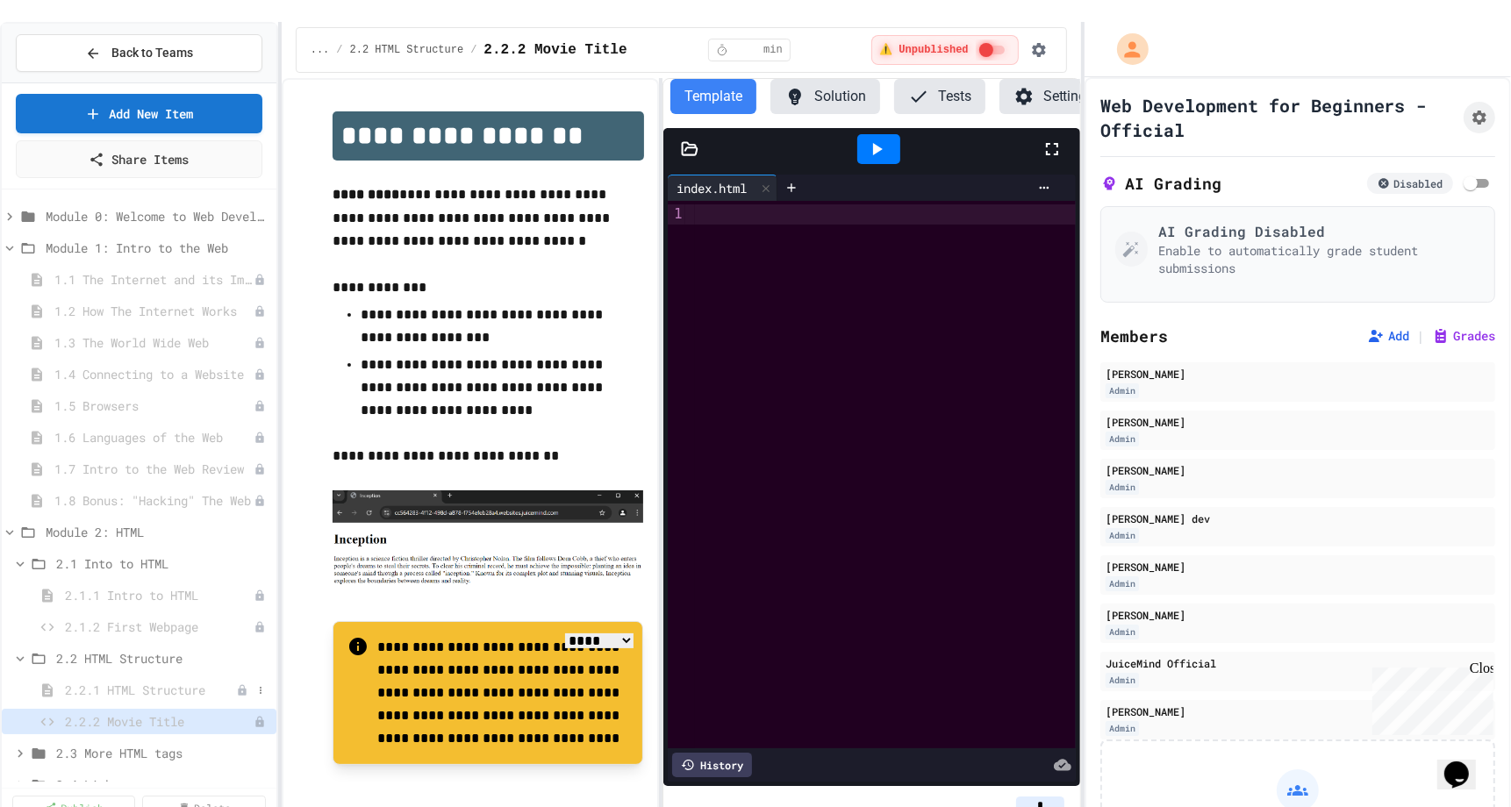
click at [124, 677] on div "2.2.1 HTML Structure" at bounding box center [139, 689] width 275 height 25
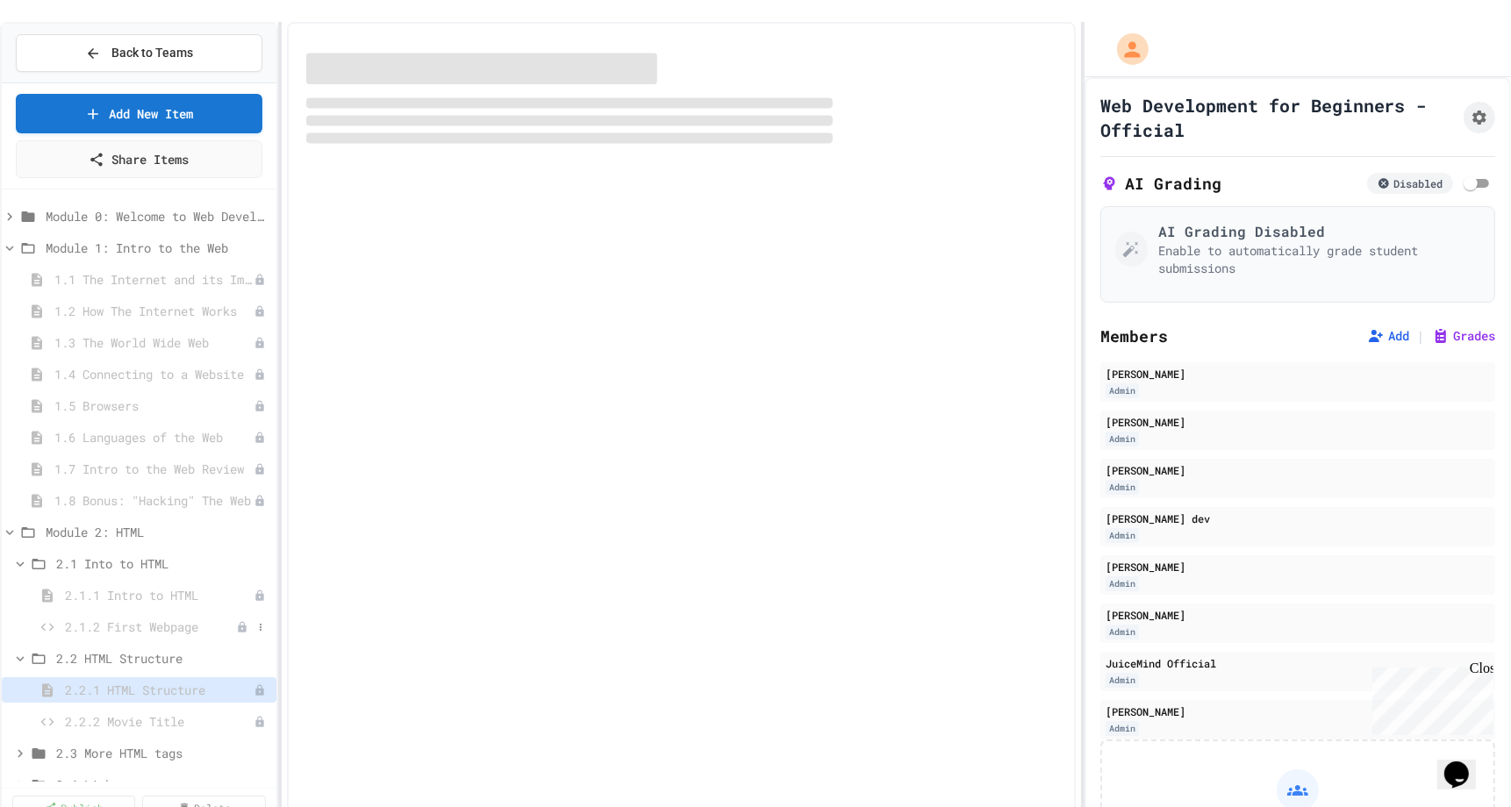
select select "***"
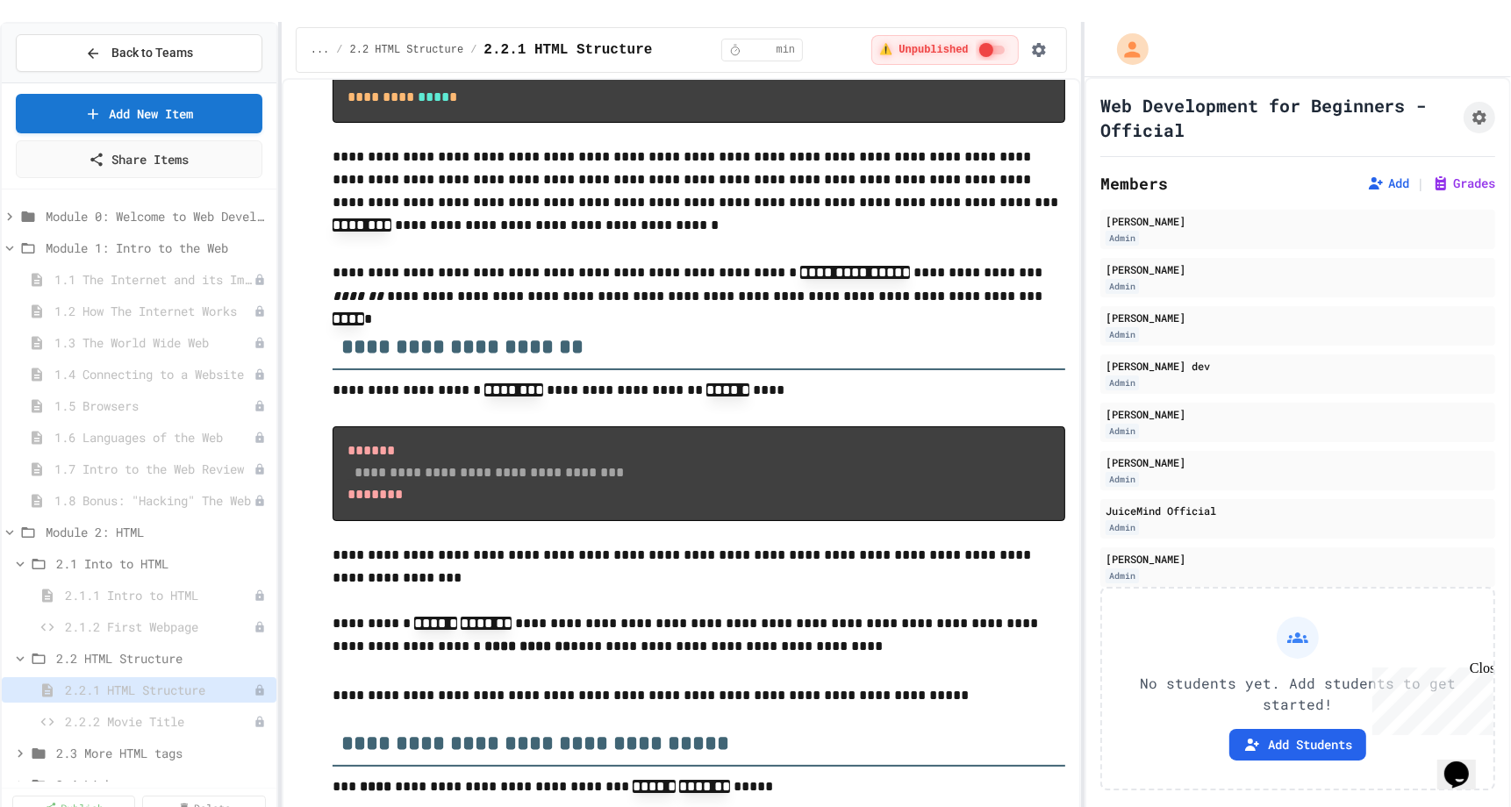
scroll to position [1121, 0]
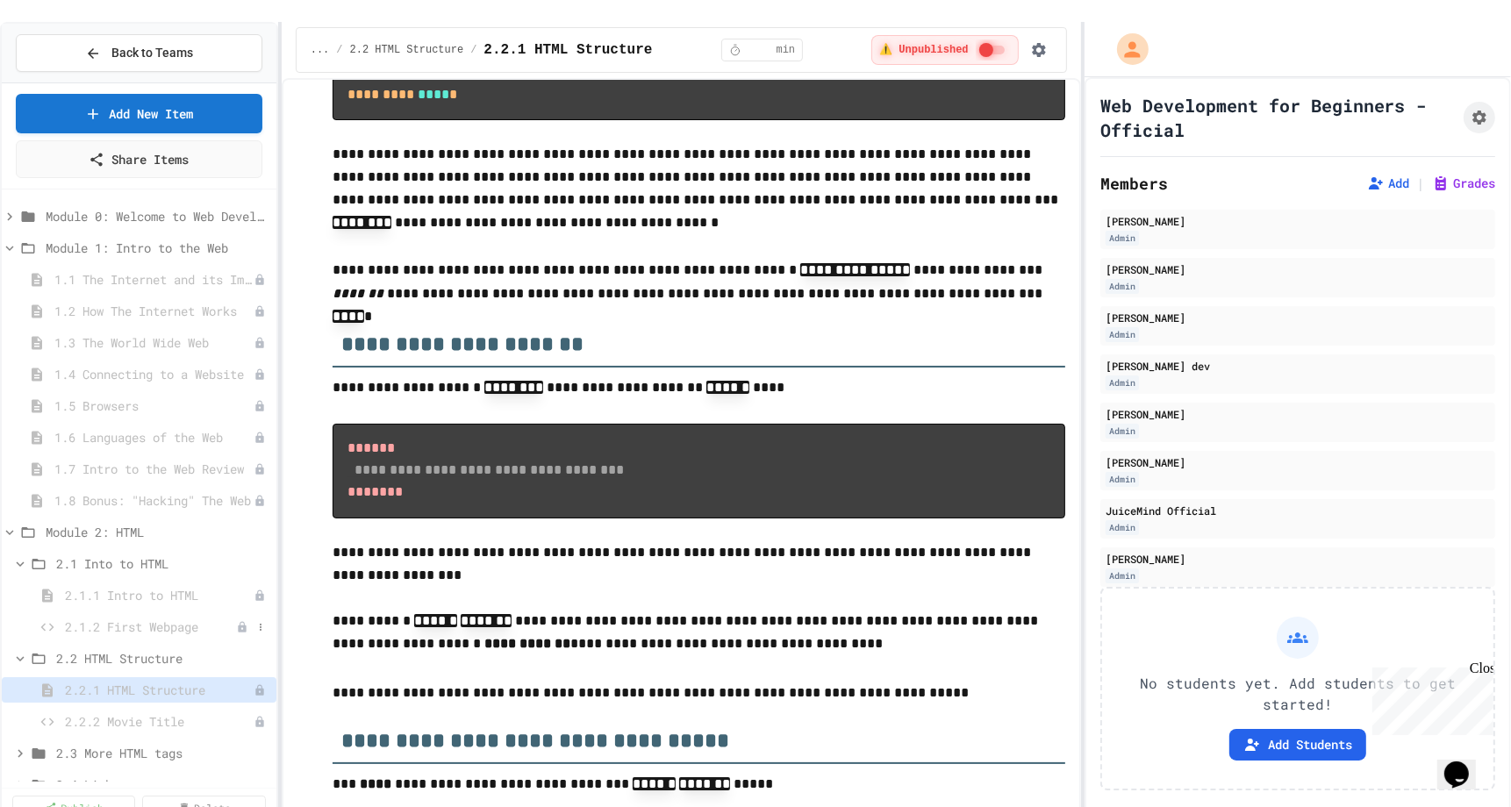
click at [104, 618] on span "2.1.2 First Webpage" at bounding box center [150, 627] width 171 height 18
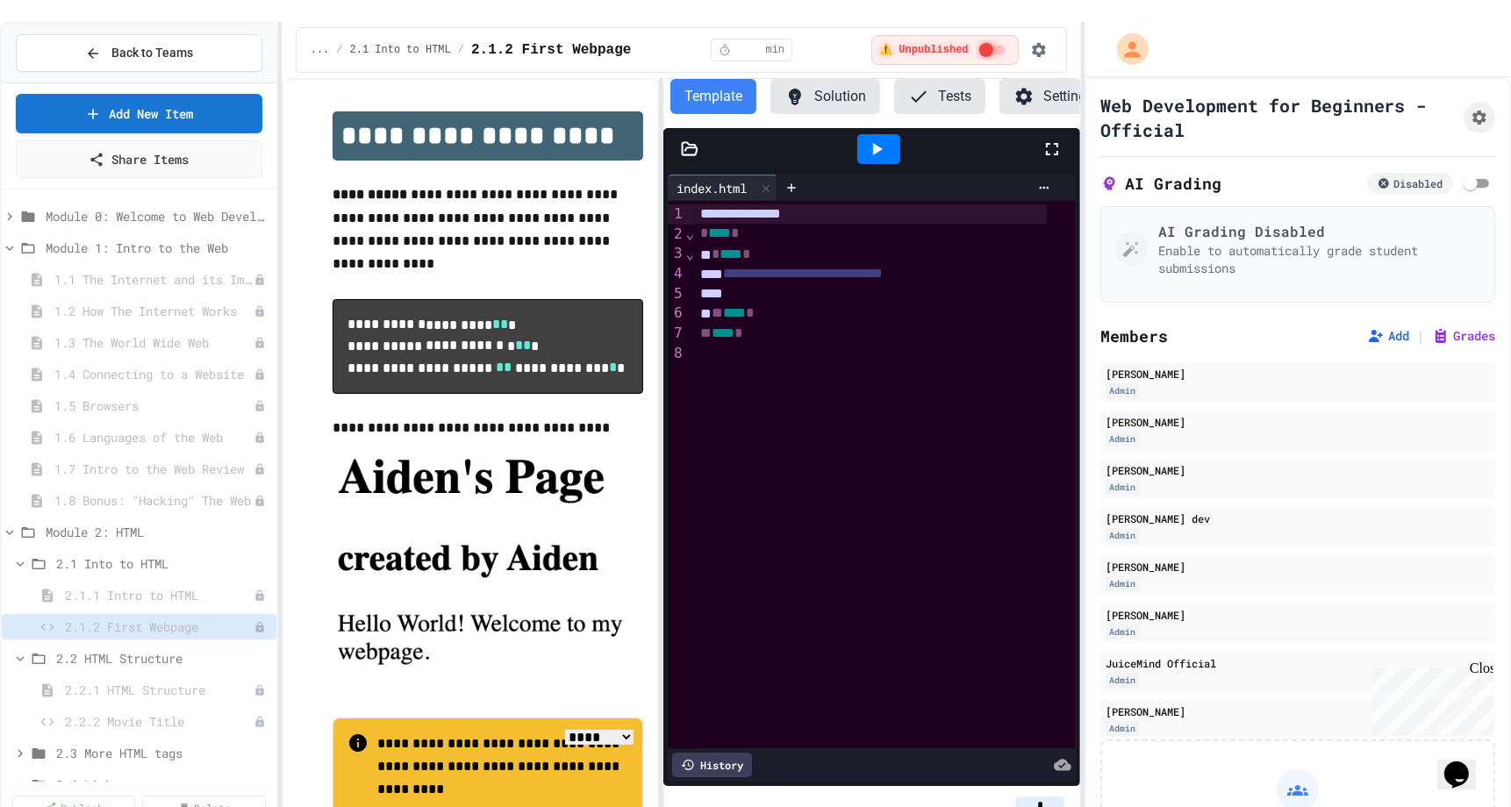
click at [772, 496] on div "**********" at bounding box center [885, 475] width 380 height 548
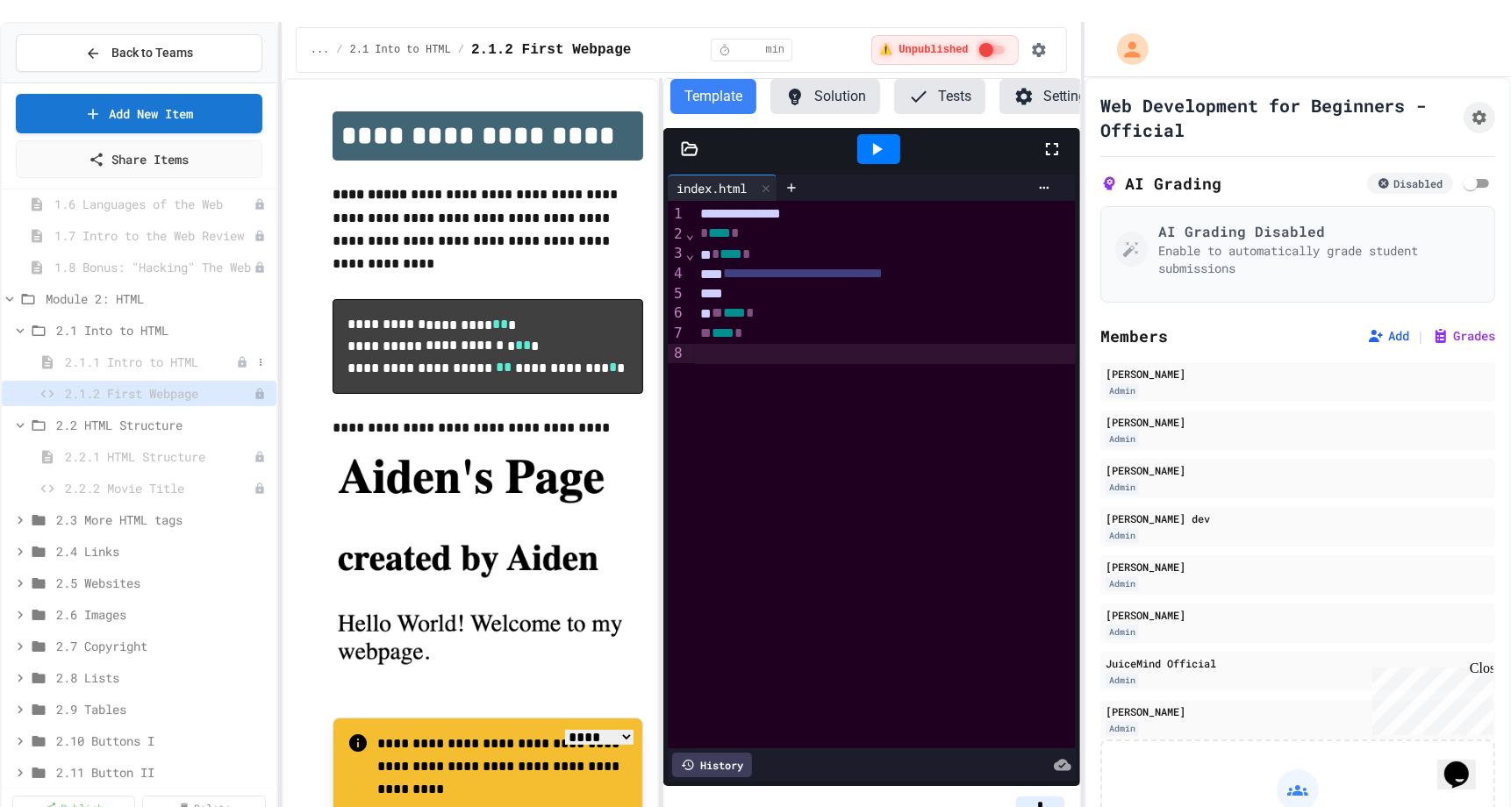
scroll to position [254, 0]
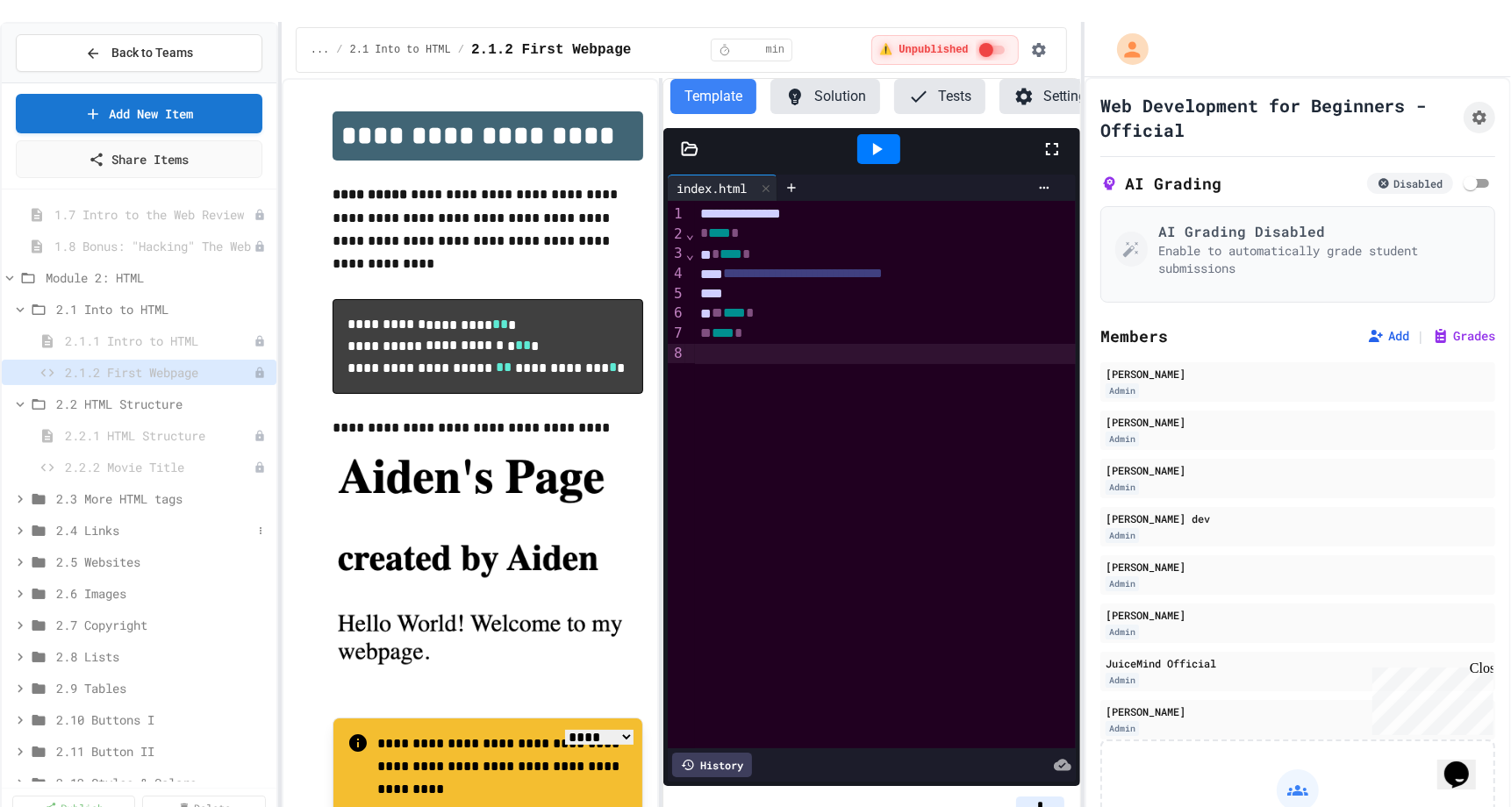
click at [60, 521] on span "2.4 Links" at bounding box center [154, 530] width 196 height 18
click at [82, 584] on span "2.4.2 Favorite Links" at bounding box center [150, 593] width 171 height 18
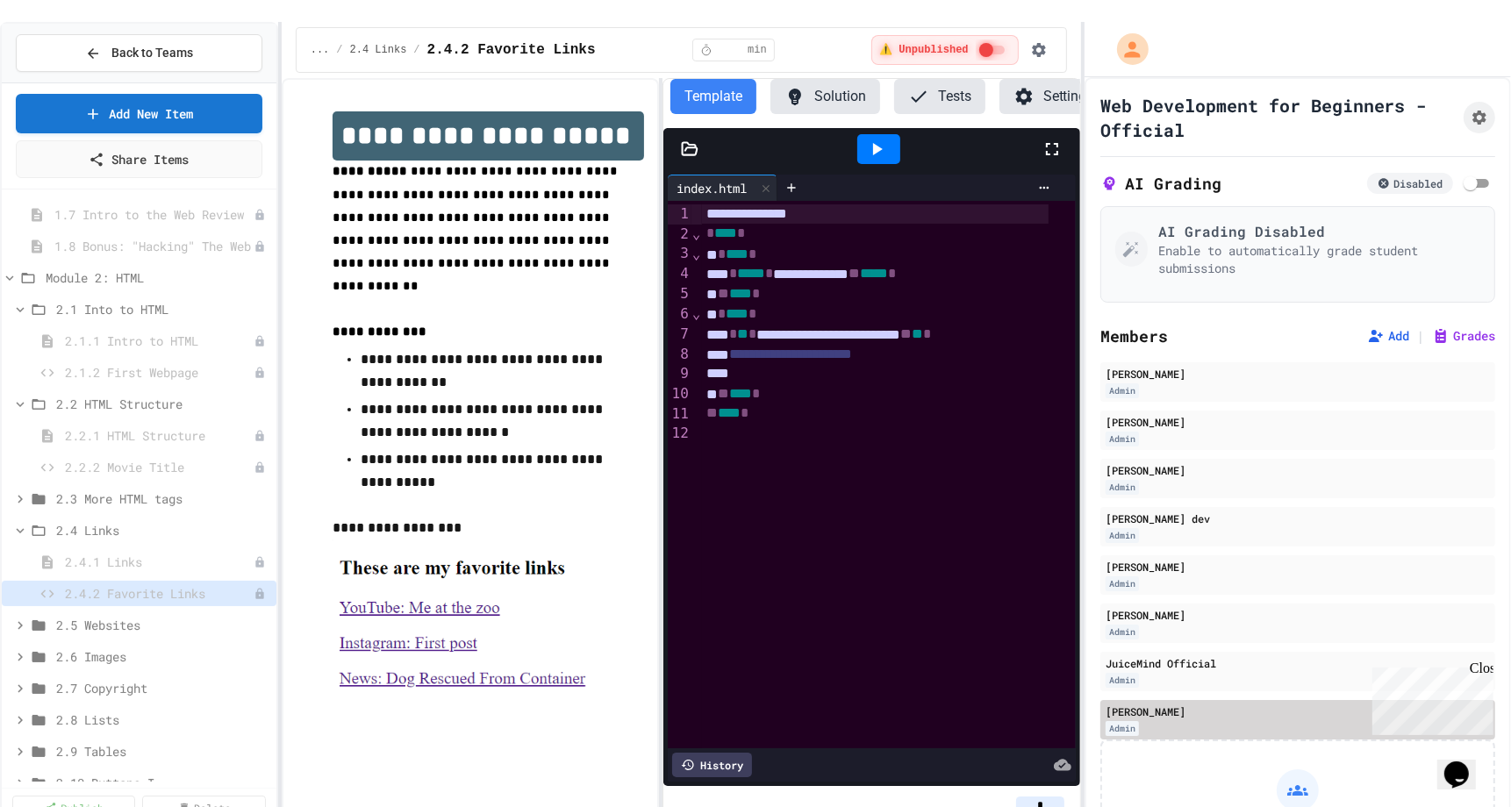
click at [1121, 704] on div "[PERSON_NAME]" at bounding box center [1298, 712] width 384 height 16
